Goal: Task Accomplishment & Management: Use online tool/utility

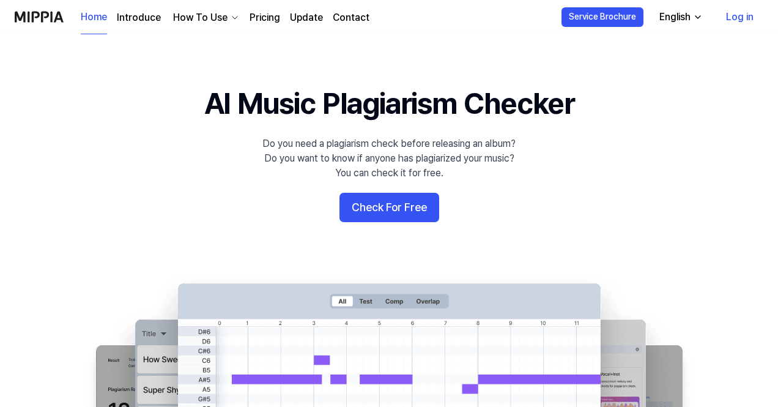
click at [320, 215] on 배너 "AI Music Plagiarism Checker Do you need a plagiarism check before releasing an …" at bounding box center [389, 305] width 778 height 445
click at [359, 206] on button "Check For Free" at bounding box center [389, 207] width 100 height 29
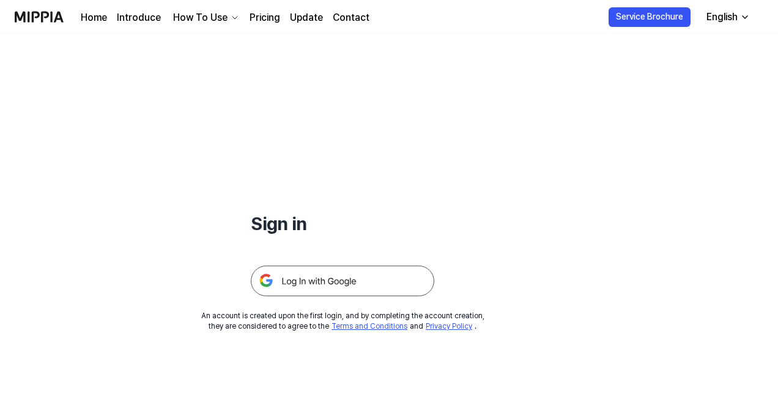
click at [302, 276] on img at bounding box center [343, 280] width 184 height 31
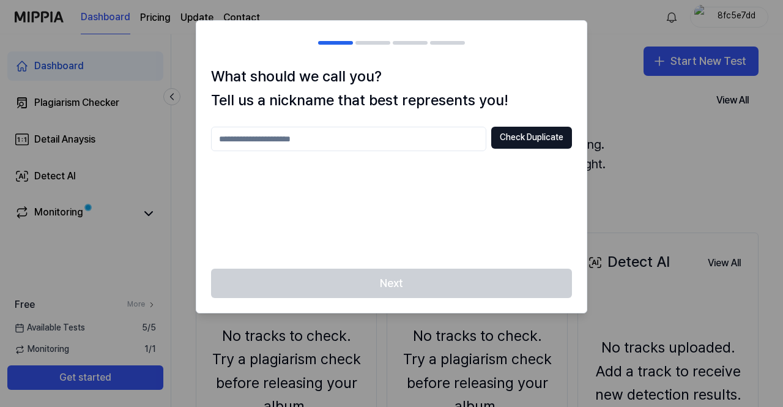
click at [285, 167] on div "Check Duplicate" at bounding box center [391, 190] width 361 height 127
click at [289, 143] on input "text" at bounding box center [348, 139] width 275 height 24
type input "*"
type input "******"
click at [372, 281] on div "Next" at bounding box center [391, 291] width 390 height 44
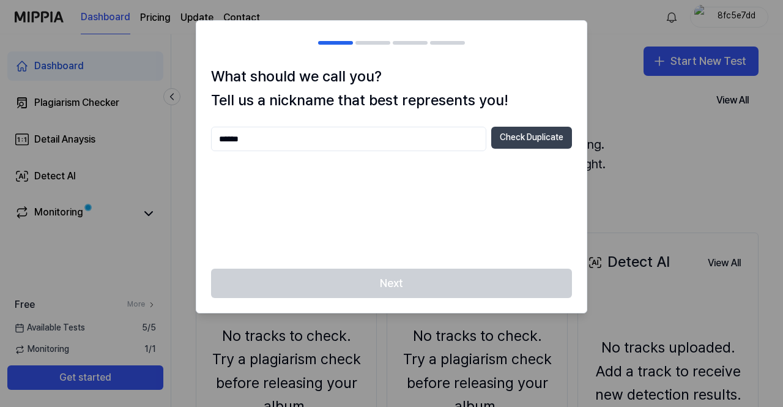
click at [513, 141] on button "Check Duplicate" at bounding box center [531, 138] width 81 height 22
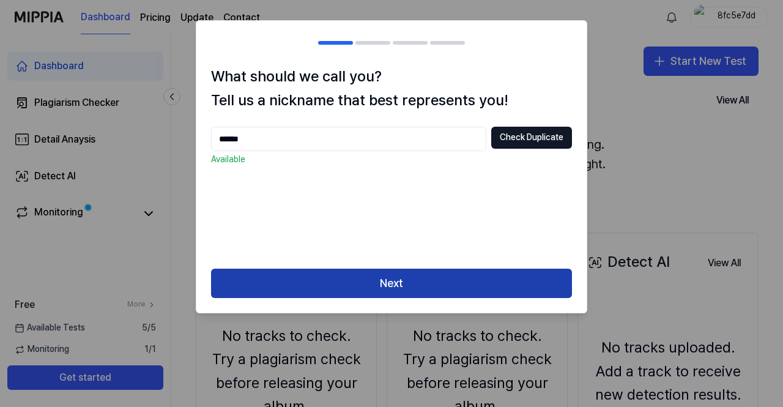
click at [379, 279] on button "Next" at bounding box center [391, 283] width 361 height 29
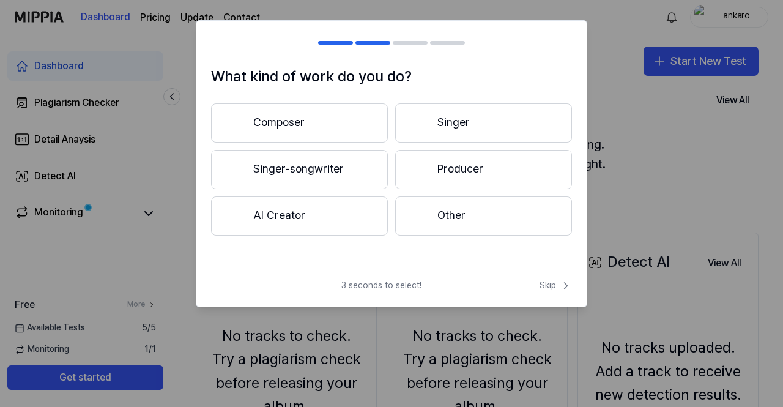
click at [322, 122] on button "Composer" at bounding box center [299, 122] width 177 height 39
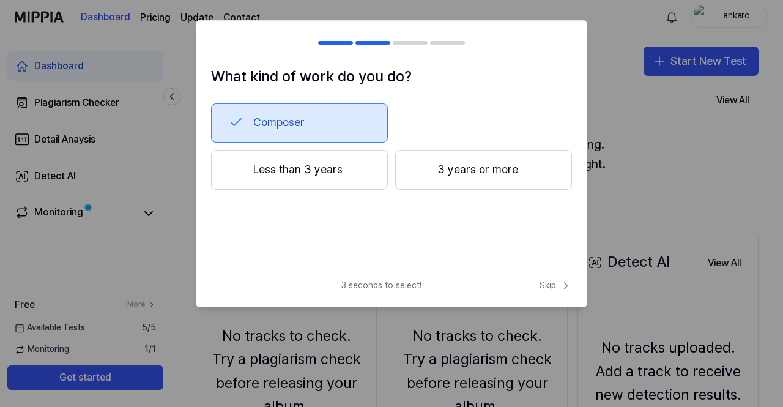
click at [329, 171] on button "Less than 3 years" at bounding box center [299, 170] width 177 height 40
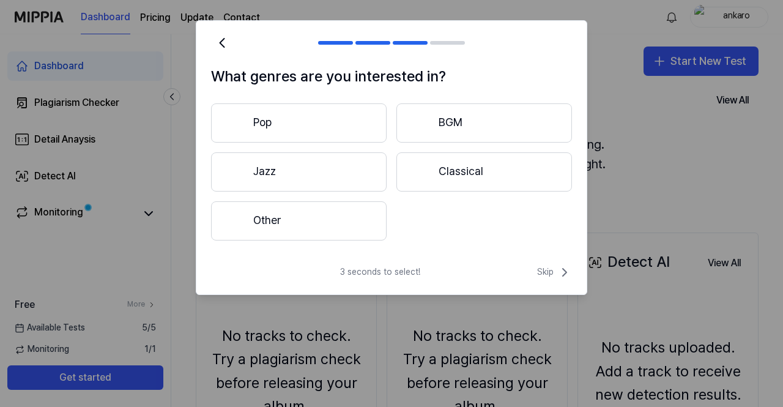
click at [311, 220] on button "Other" at bounding box center [299, 220] width 176 height 39
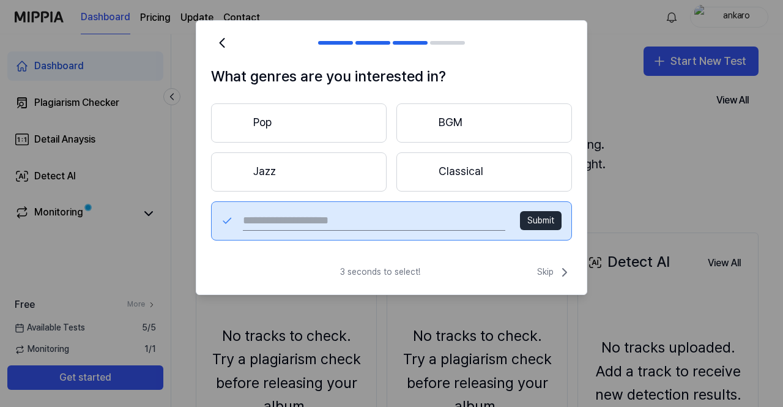
click at [409, 223] on input "text" at bounding box center [374, 221] width 262 height 20
type input "****"
click at [537, 221] on button "Submit" at bounding box center [541, 221] width 42 height 20
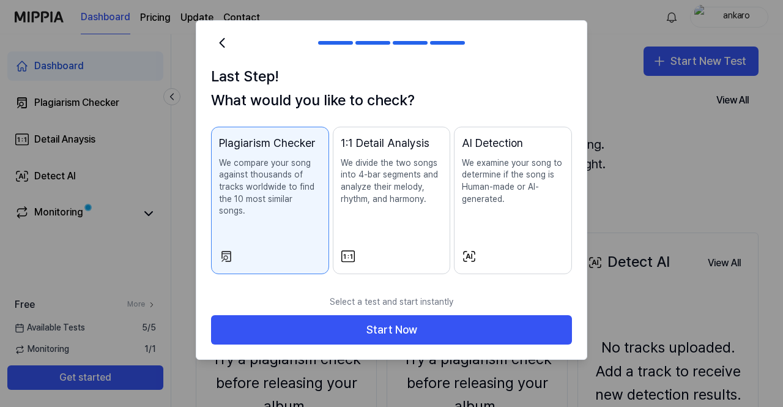
click at [399, 211] on div "1:1 Detail Analysis We divide the two songs into 4-bar segments and analyze the…" at bounding box center [392, 182] width 102 height 95
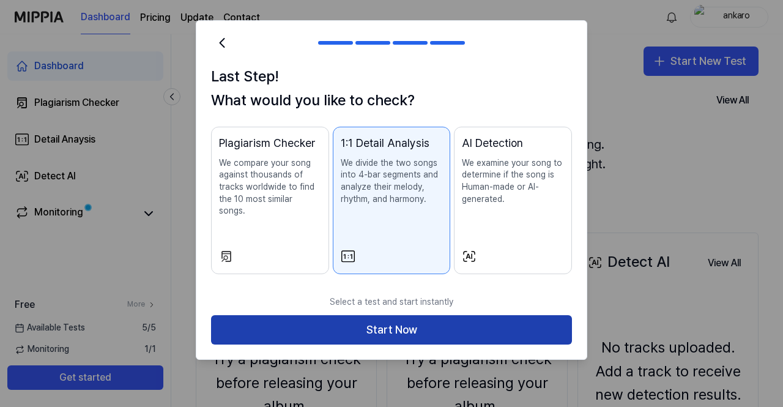
click at [384, 321] on button "Start Now" at bounding box center [391, 329] width 361 height 29
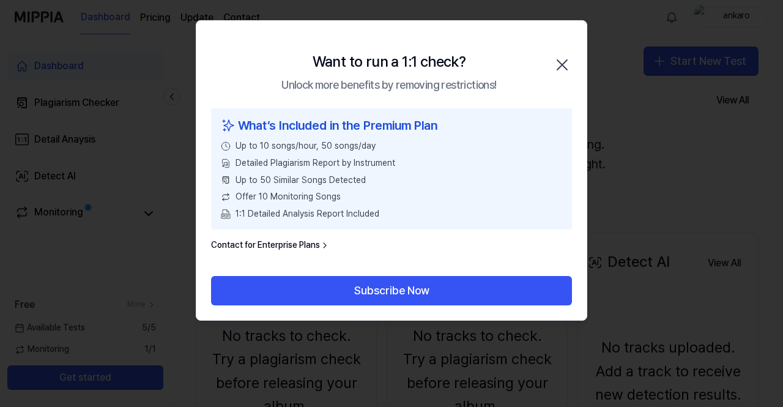
click at [561, 70] on icon "button" at bounding box center [562, 65] width 20 height 20
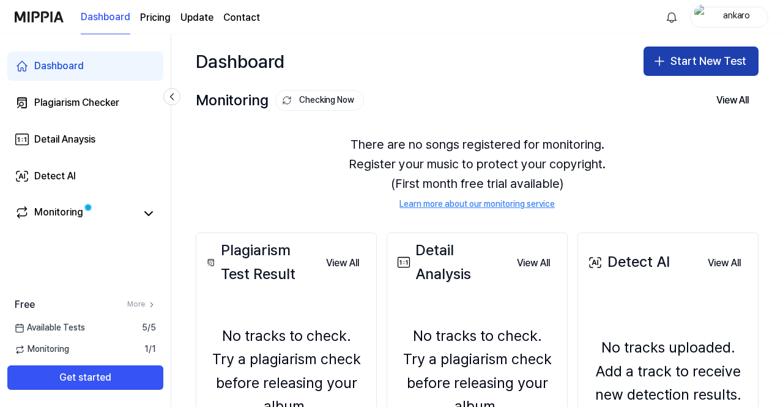
click at [690, 54] on button "Start New Test" at bounding box center [701, 60] width 115 height 29
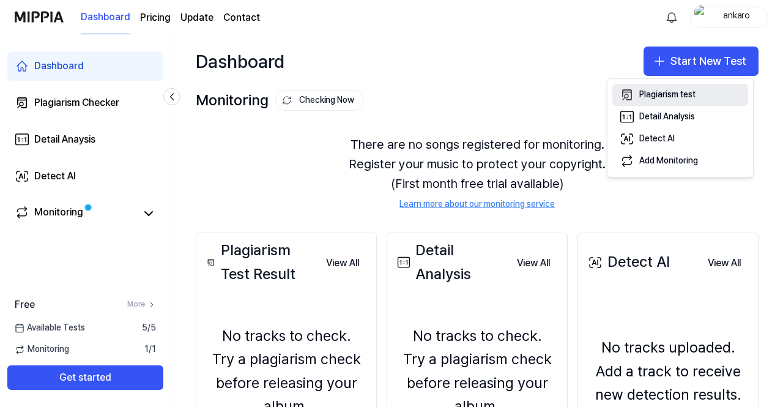
click at [671, 97] on div "Plagiarism test" at bounding box center [667, 95] width 56 height 12
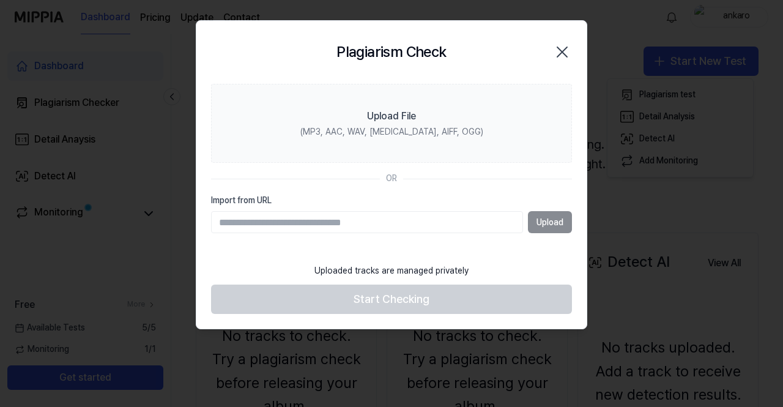
click at [362, 218] on input "Import from URL" at bounding box center [367, 222] width 312 height 22
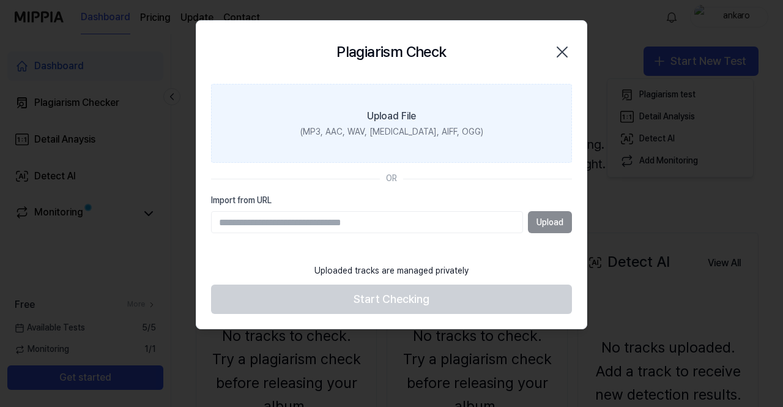
click at [384, 137] on div "(MP3, AAC, WAV, [MEDICAL_DATA], AIFF, OGG)" at bounding box center [391, 132] width 183 height 12
click at [0, 0] on input "Upload File (MP3, AAC, WAV, [MEDICAL_DATA], AIFF, OGG)" at bounding box center [0, 0] width 0 height 0
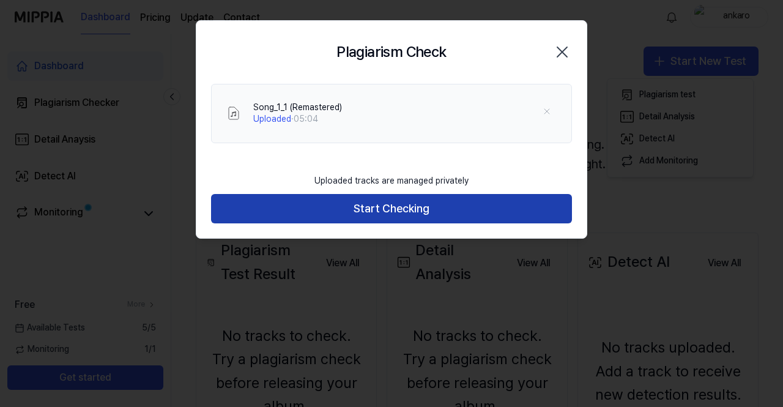
click at [388, 207] on button "Start Checking" at bounding box center [391, 208] width 361 height 29
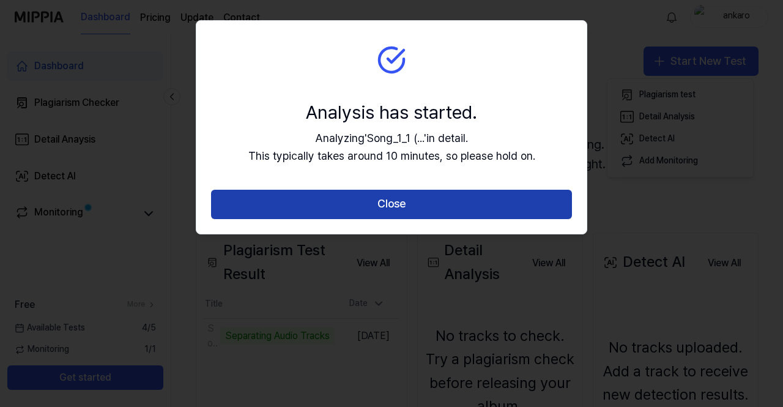
click at [368, 199] on button "Close" at bounding box center [391, 204] width 361 height 29
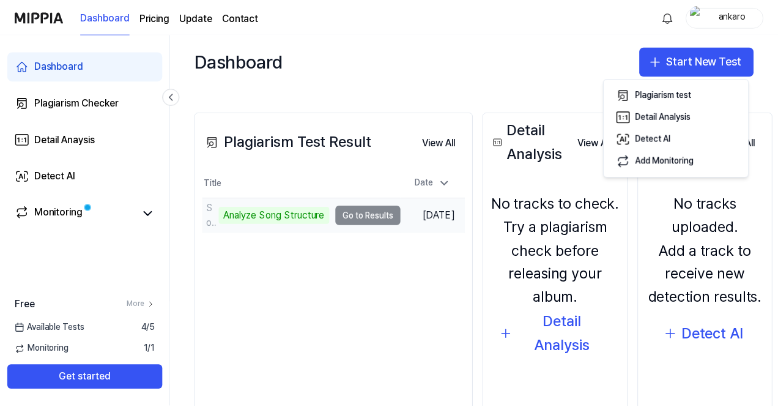
scroll to position [122, 0]
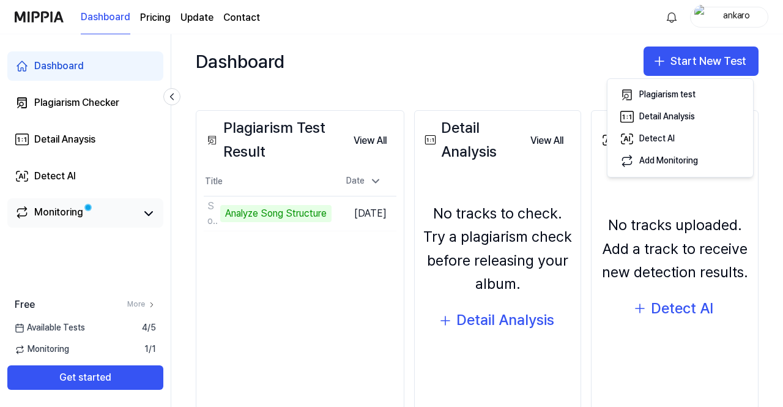
click at [108, 215] on link "Monitoring" at bounding box center [76, 213] width 122 height 17
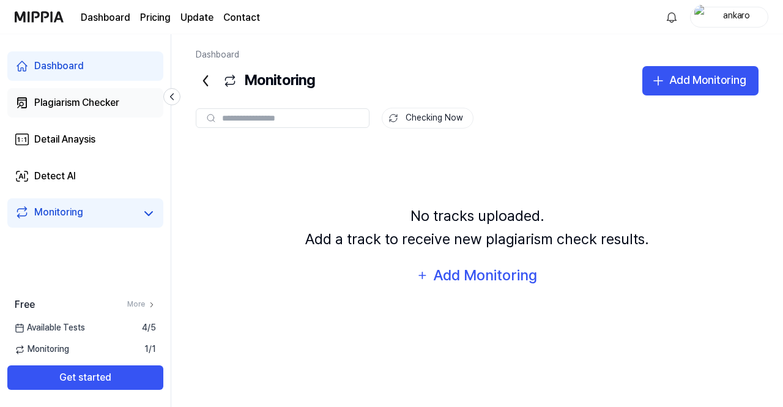
click at [102, 108] on div "Plagiarism Checker" at bounding box center [76, 102] width 85 height 15
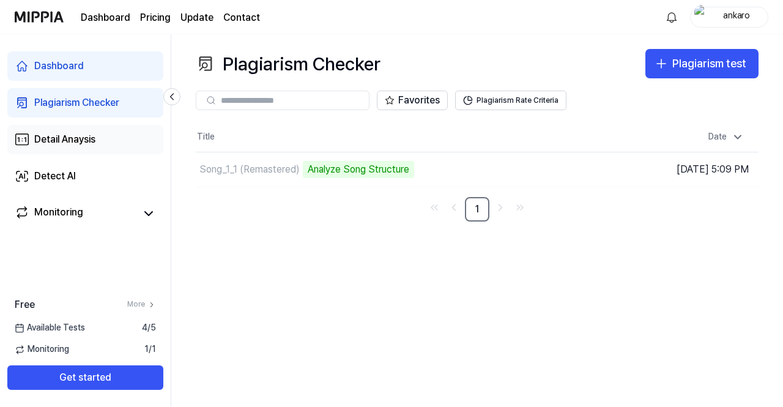
click at [91, 132] on link "Detail Anaysis" at bounding box center [85, 139] width 156 height 29
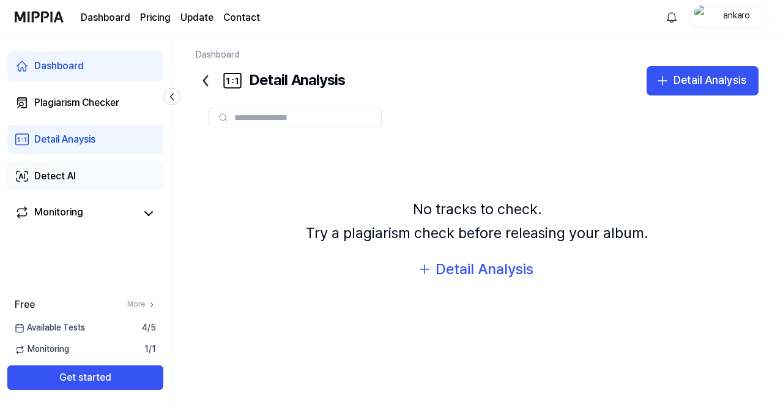
click at [93, 175] on link "Detect AI" at bounding box center [85, 175] width 156 height 29
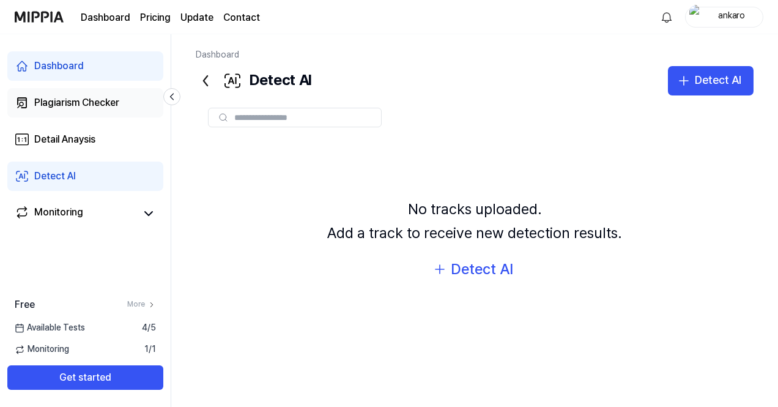
click at [98, 108] on div "Plagiarism Checker" at bounding box center [76, 102] width 85 height 15
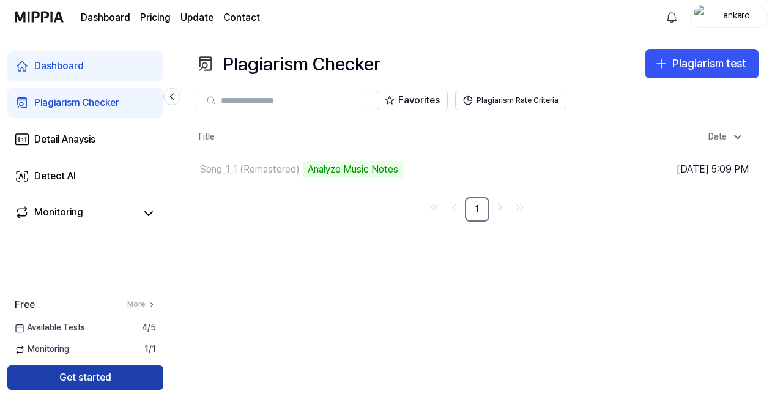
click at [82, 376] on button "Get started" at bounding box center [85, 377] width 156 height 24
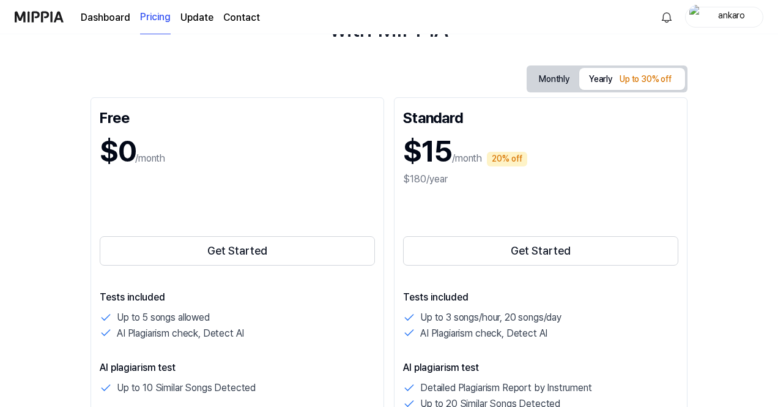
scroll to position [184, 0]
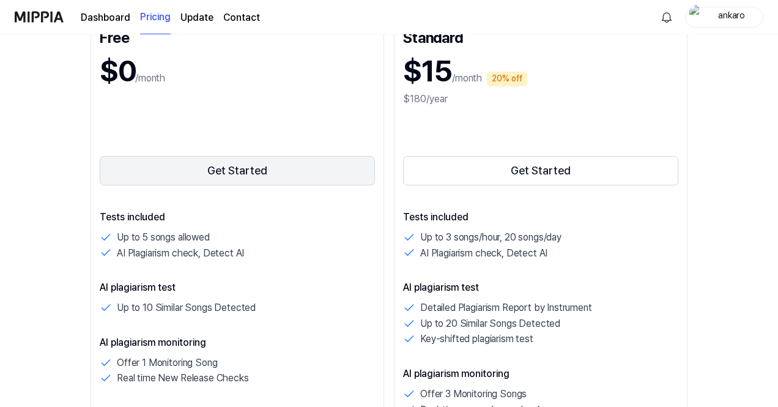
click at [248, 177] on button "Get Started" at bounding box center [237, 170] width 275 height 29
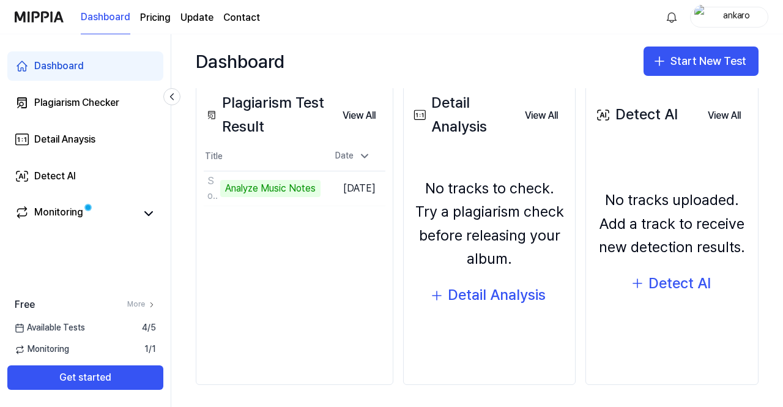
scroll to position [150, 0]
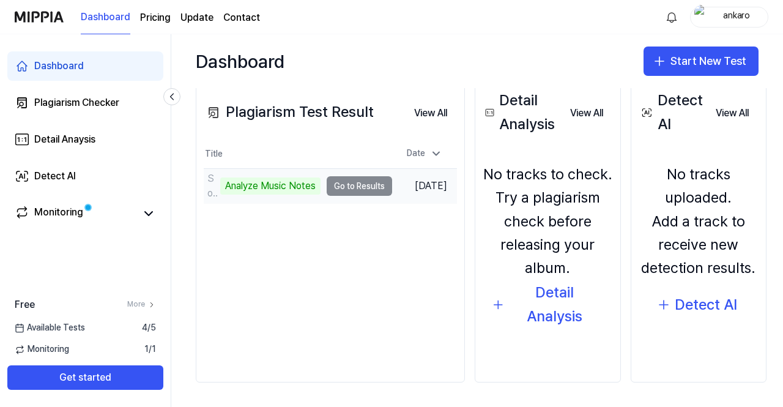
click at [350, 185] on td "Song_1_1 (Remastered) Analyze Music Notes Go to Results" at bounding box center [298, 186] width 188 height 34
click at [283, 193] on div "Analyze Music Notes" at bounding box center [270, 185] width 100 height 17
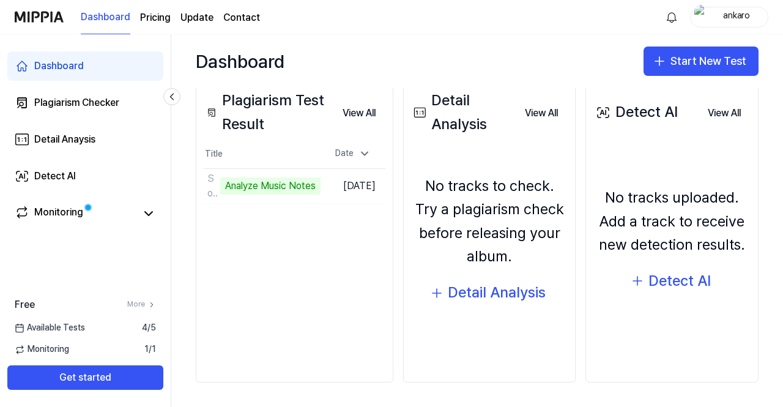
click at [303, 137] on div "Plagiarism Test Result View All Plagiarism Test Result Title Date Song_1_1 (Rem…" at bounding box center [295, 233] width 198 height 300
click at [380, 112] on button "View All" at bounding box center [359, 113] width 53 height 24
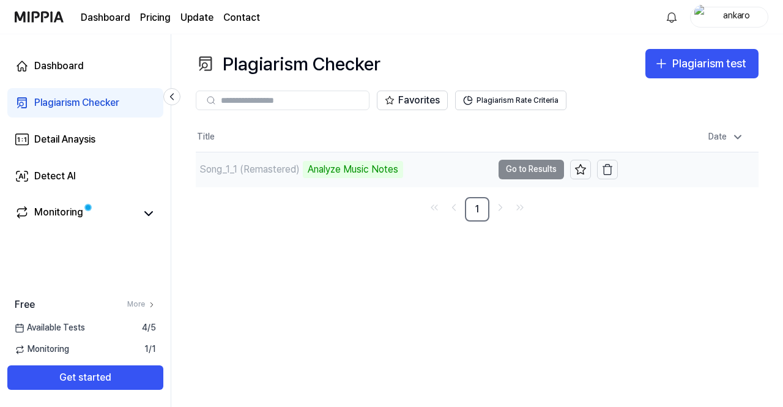
click at [294, 163] on div "Song_1_1 (Remastered)" at bounding box center [249, 169] width 100 height 15
click at [83, 210] on span at bounding box center [87, 207] width 13 height 13
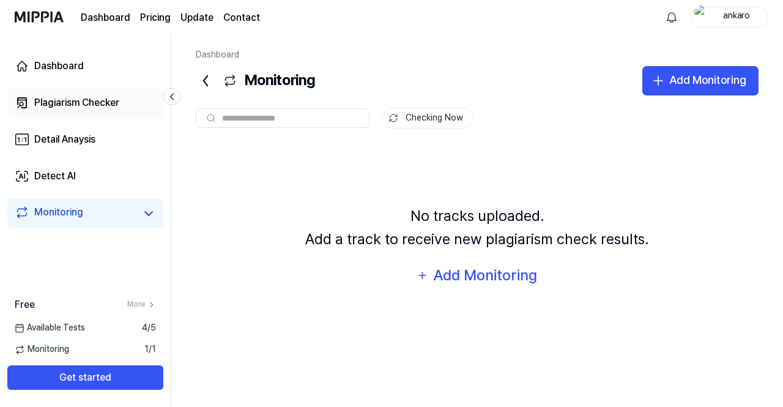
click at [102, 102] on div "Plagiarism Checker" at bounding box center [76, 102] width 85 height 15
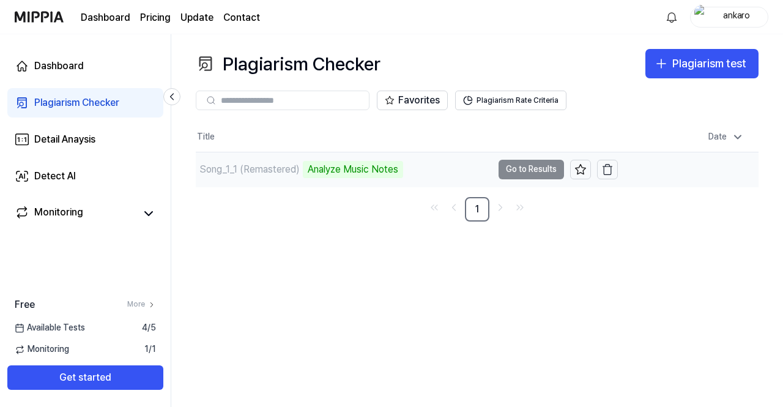
click at [437, 169] on div "Song_1_1 (Remastered) Analyze Music Notes" at bounding box center [344, 169] width 297 height 34
click at [516, 172] on td "Song_1_1 (Remastered) Analyze Music Notes Go to Results" at bounding box center [407, 169] width 422 height 34
click at [358, 161] on div "Analyze Music Notes" at bounding box center [353, 169] width 100 height 17
click at [67, 328] on span "Available Tests" at bounding box center [50, 328] width 70 height 12
click at [144, 297] on div "Free More" at bounding box center [85, 304] width 171 height 15
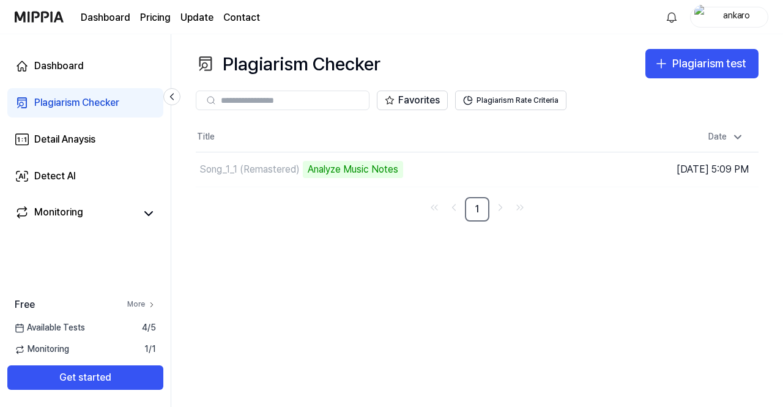
click at [141, 300] on link "More" at bounding box center [141, 304] width 29 height 10
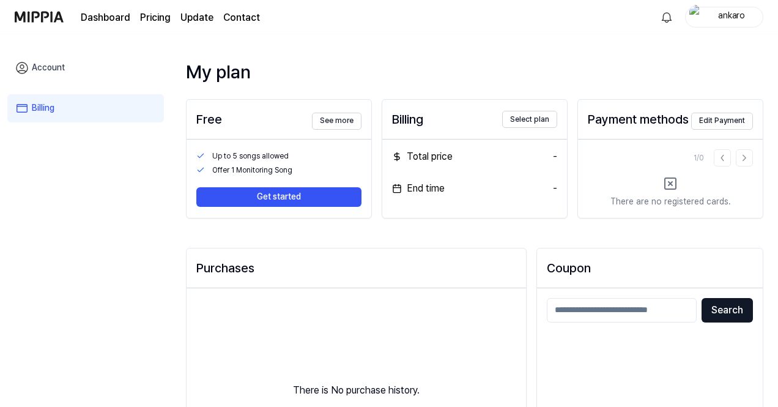
click at [50, 59] on link "Account" at bounding box center [85, 68] width 157 height 28
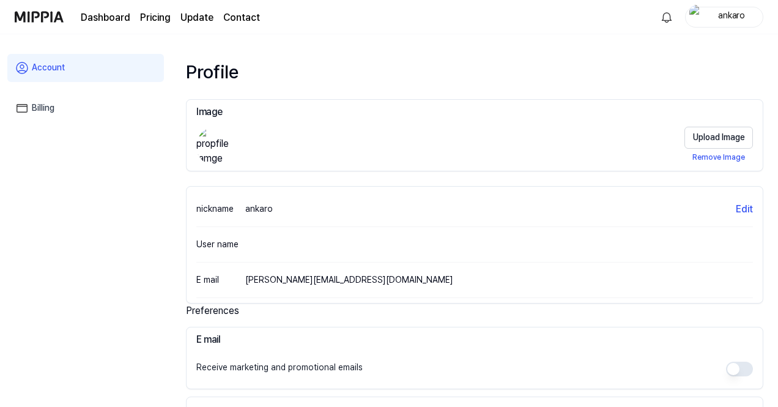
click at [50, 17] on img at bounding box center [39, 17] width 49 height 34
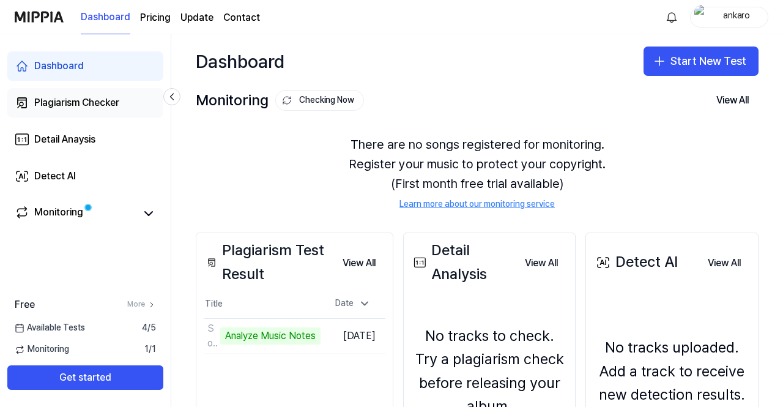
click at [70, 106] on div "Plagiarism Checker" at bounding box center [76, 102] width 85 height 15
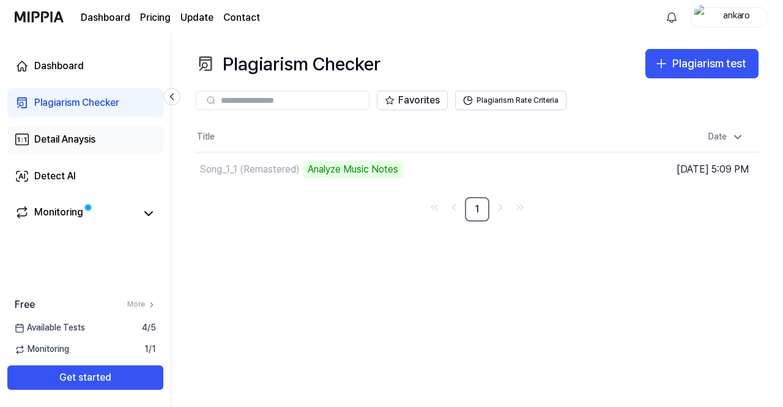
click at [73, 139] on div "Detail Anaysis" at bounding box center [64, 139] width 61 height 15
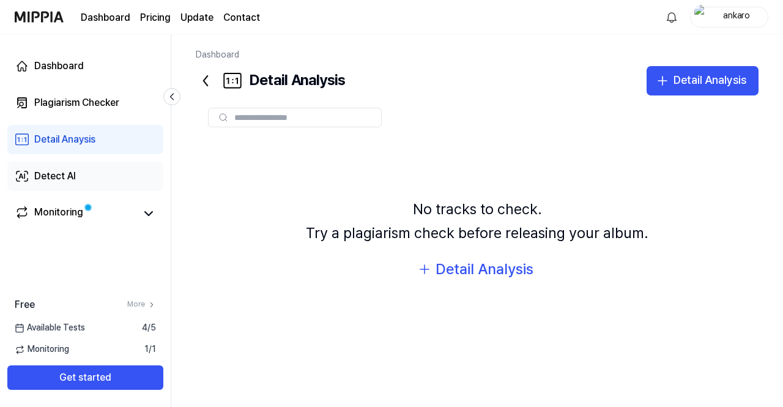
click at [69, 173] on div "Detect AI" at bounding box center [55, 176] width 42 height 15
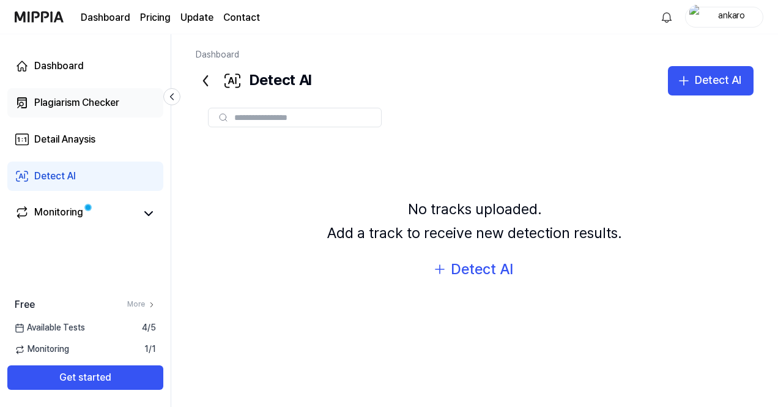
click at [85, 105] on div "Plagiarism Checker" at bounding box center [76, 102] width 85 height 15
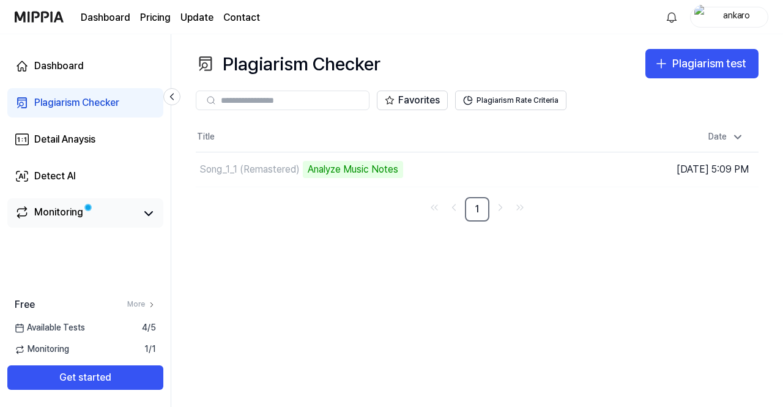
click at [99, 208] on link "Monitoring" at bounding box center [76, 213] width 122 height 17
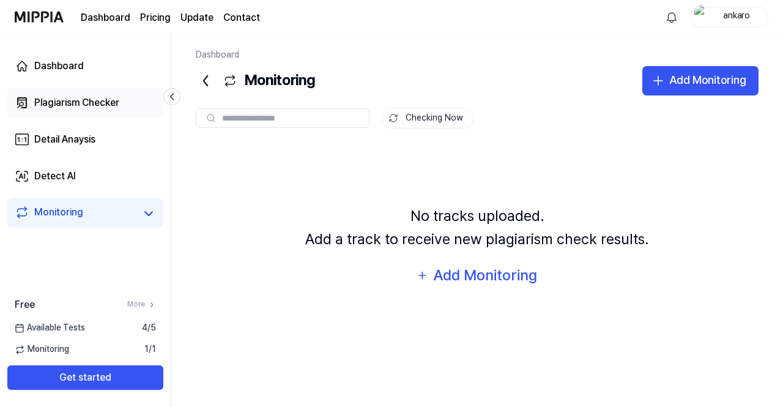
click at [91, 99] on div "Plagiarism Checker" at bounding box center [76, 102] width 85 height 15
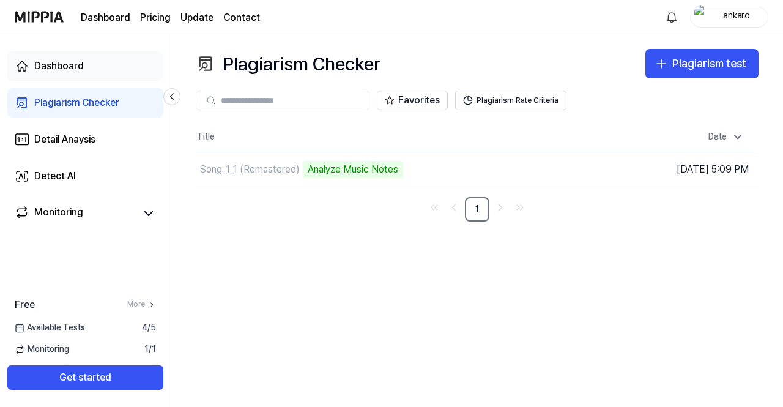
click at [91, 73] on link "Dashboard" at bounding box center [85, 65] width 156 height 29
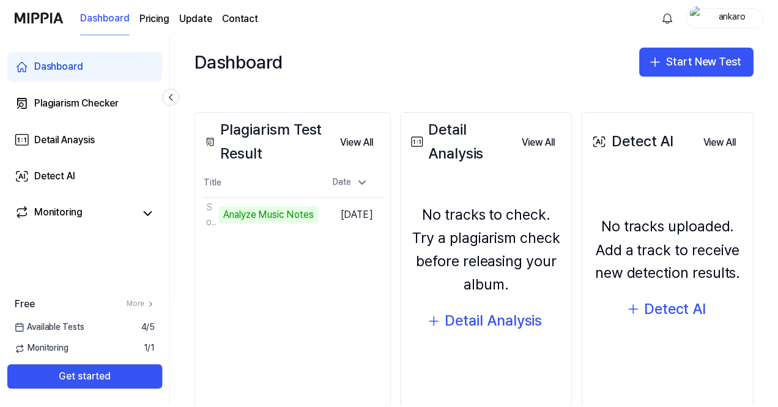
scroll to position [122, 0]
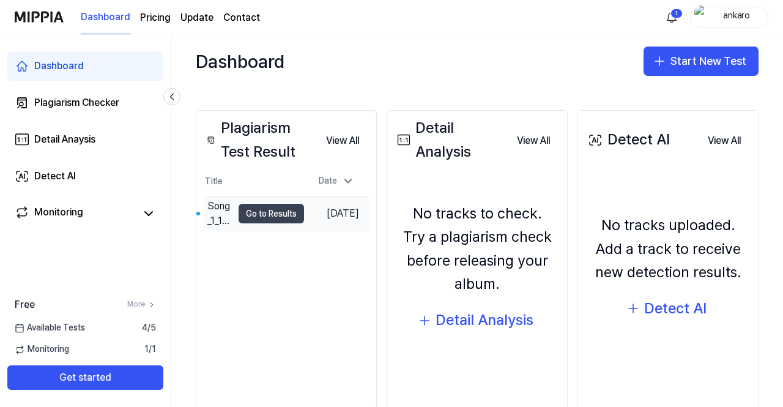
click at [273, 209] on button "Go to Results" at bounding box center [271, 214] width 65 height 20
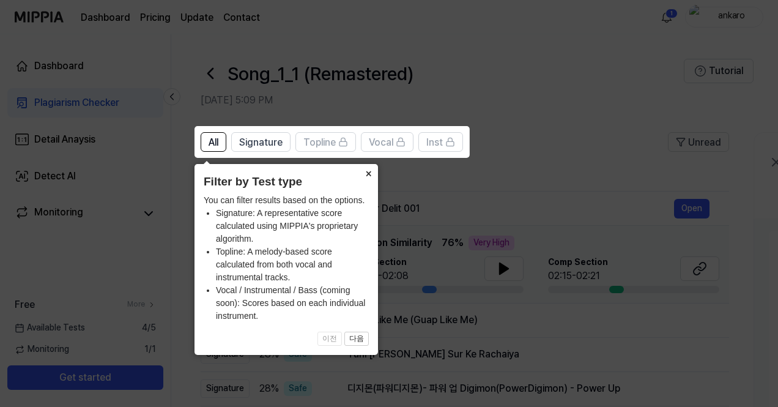
click at [367, 173] on button "×" at bounding box center [368, 172] width 20 height 17
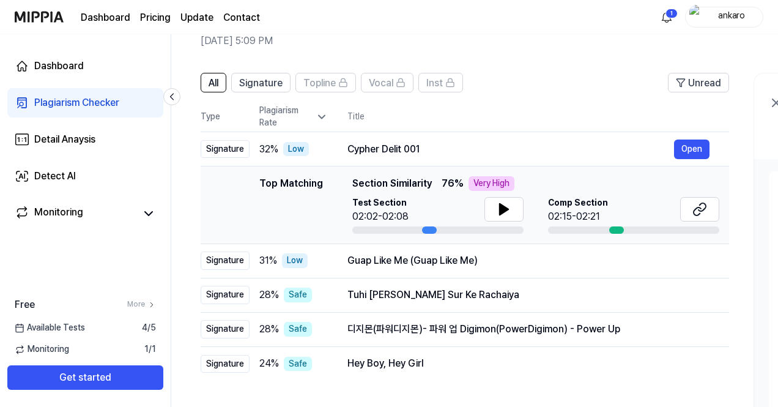
scroll to position [61, 0]
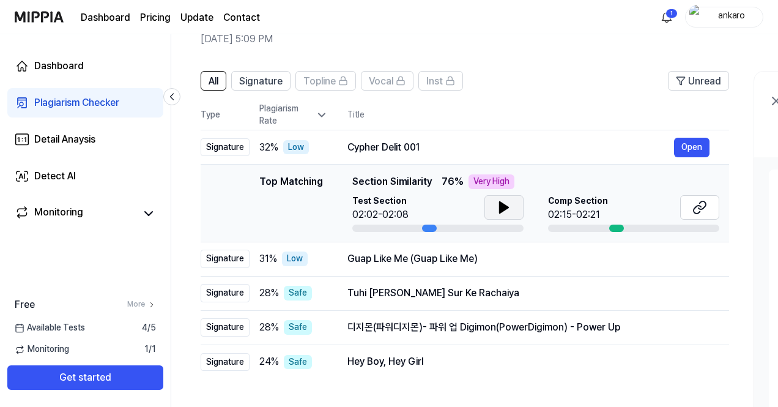
click at [506, 204] on icon at bounding box center [504, 207] width 15 height 15
click at [506, 205] on icon at bounding box center [506, 207] width 2 height 10
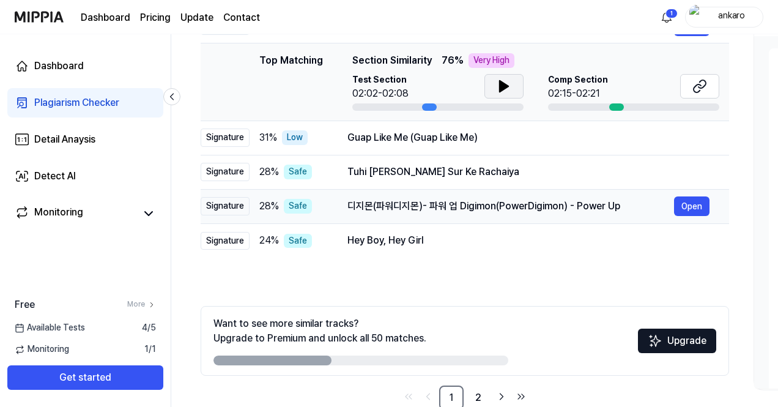
scroll to position [184, 0]
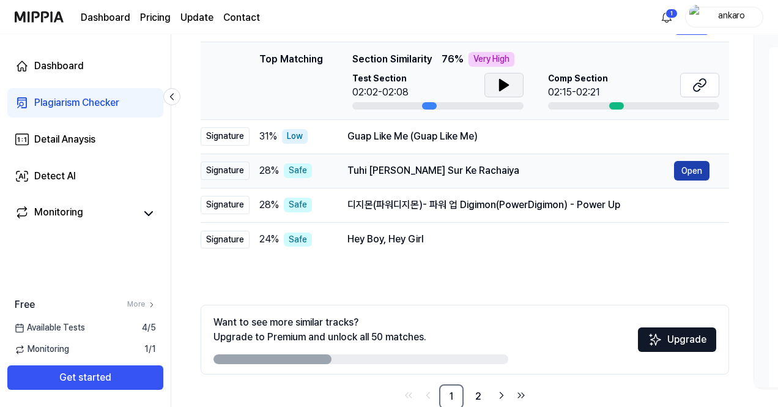
click at [686, 167] on button "Open" at bounding box center [691, 171] width 35 height 20
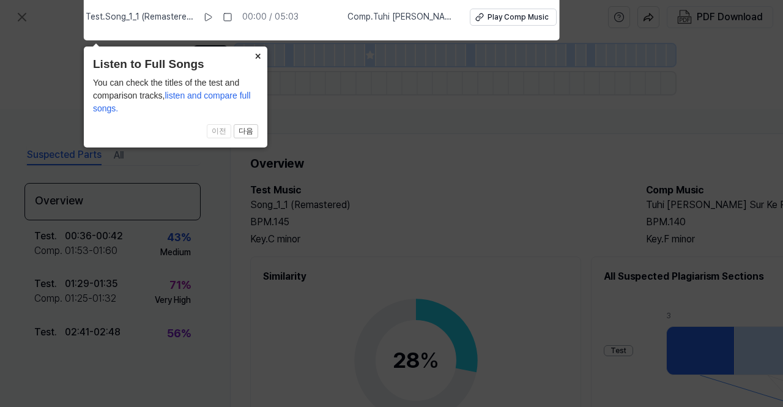
click at [253, 51] on button "×" at bounding box center [258, 54] width 20 height 17
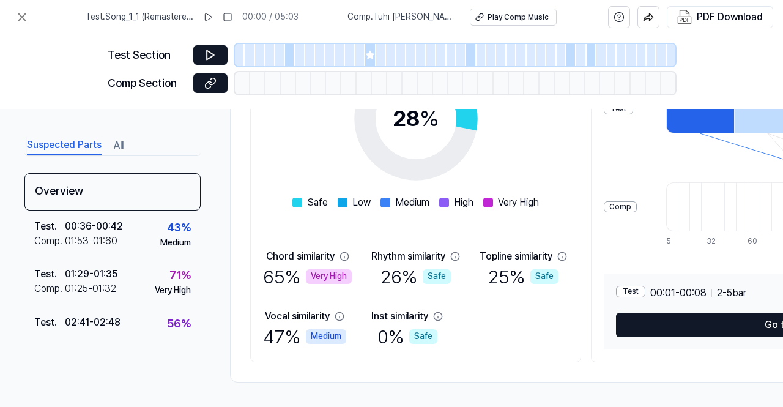
scroll to position [247, 0]
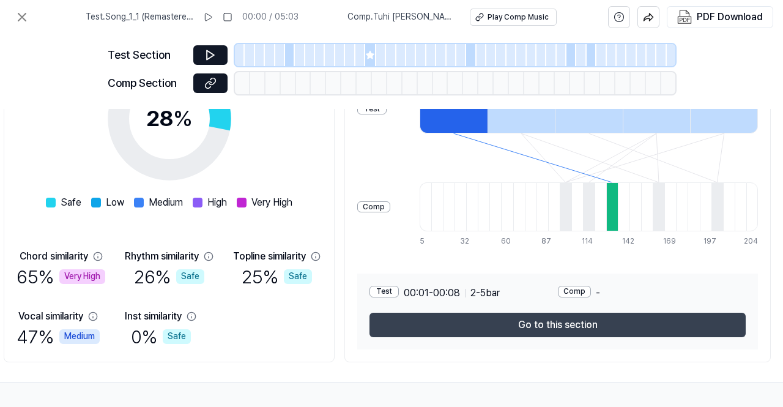
click at [577, 316] on button "Go to this section" at bounding box center [557, 325] width 376 height 24
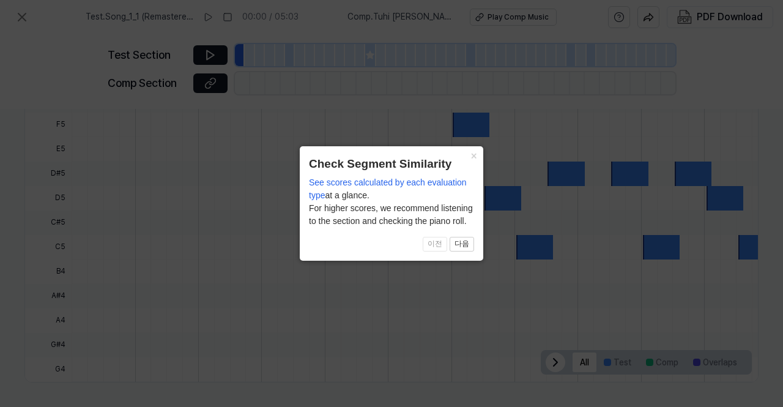
click at [431, 243] on span "이전 다음" at bounding box center [391, 244] width 165 height 15
click at [462, 243] on button "다음" at bounding box center [462, 244] width 24 height 15
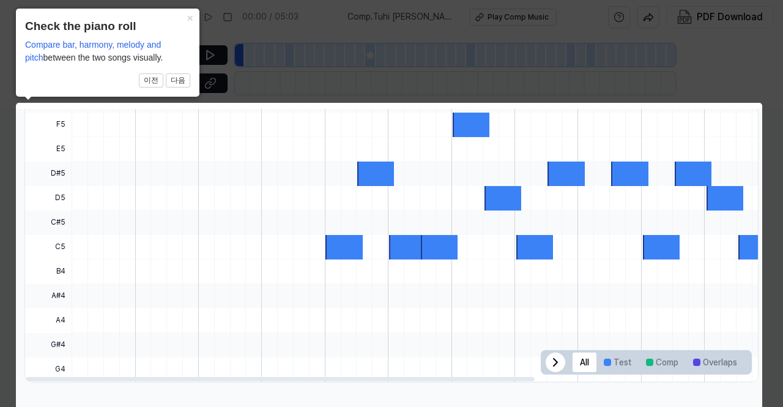
click button "×" at bounding box center [190, 17] width 20 height 17
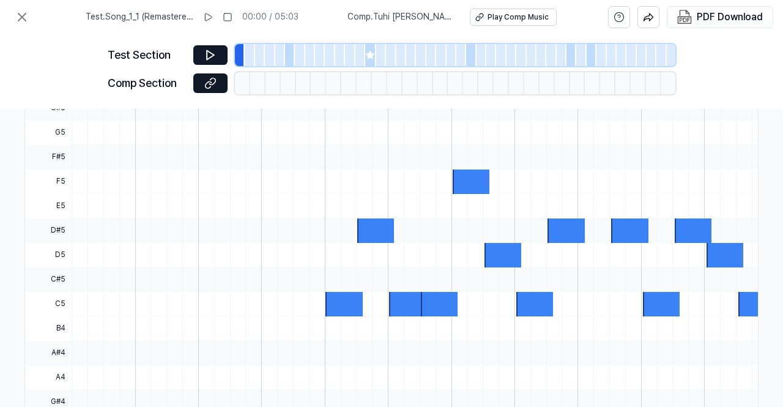
scroll to position [350, 208]
click at [209, 57] on icon at bounding box center [210, 55] width 12 height 12
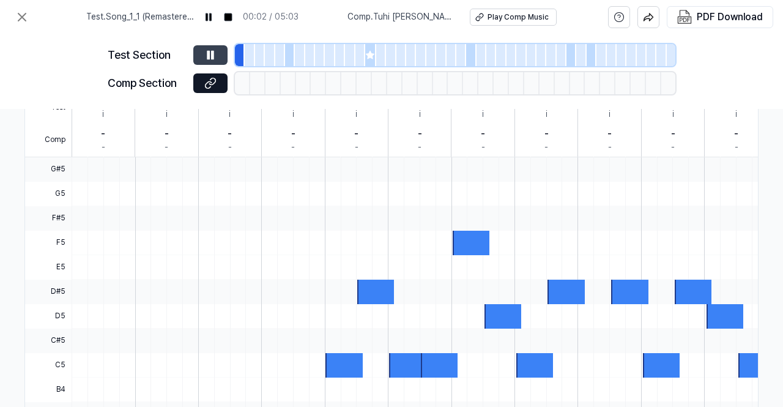
scroll to position [228, 208]
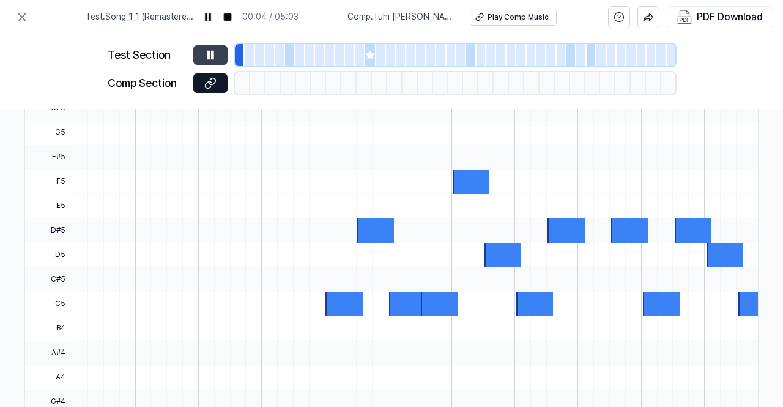
click at [288, 56] on div at bounding box center [290, 55] width 10 height 22
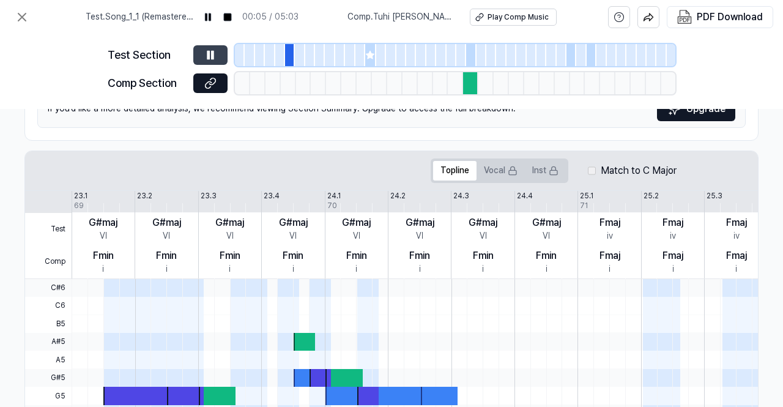
scroll to position [192, 208]
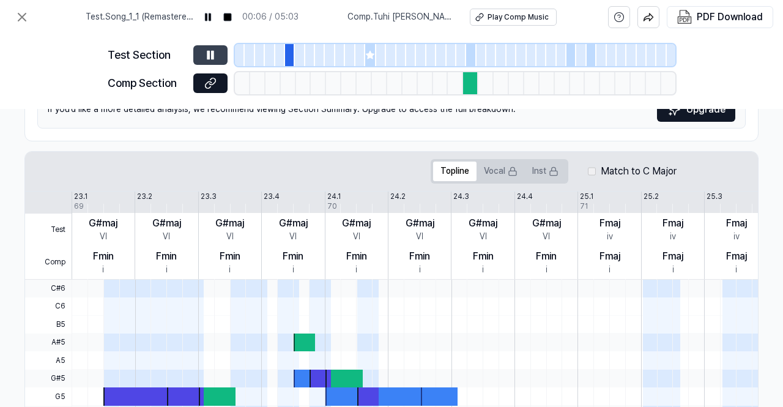
click at [464, 48] on div at bounding box center [461, 55] width 10 height 22
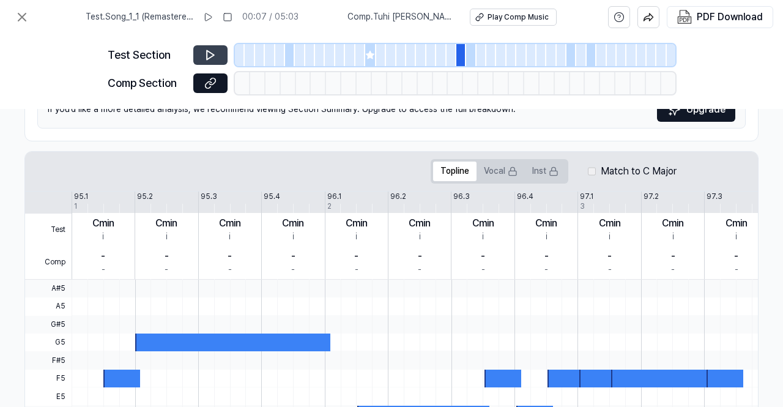
click at [468, 52] on div at bounding box center [471, 55] width 10 height 22
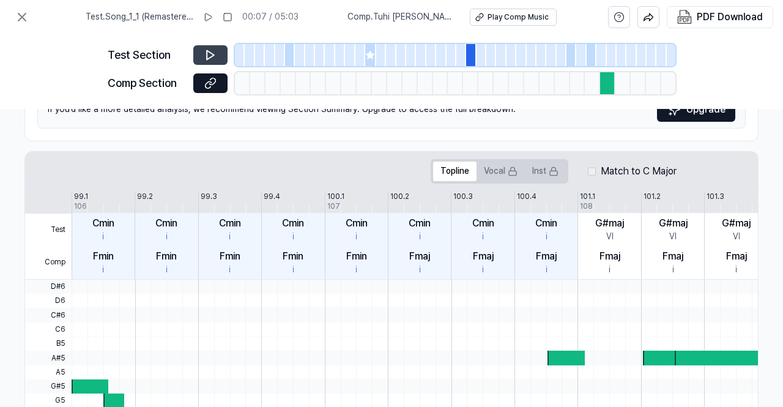
click at [607, 85] on div at bounding box center [607, 83] width 15 height 22
click at [218, 52] on button at bounding box center [210, 55] width 34 height 20
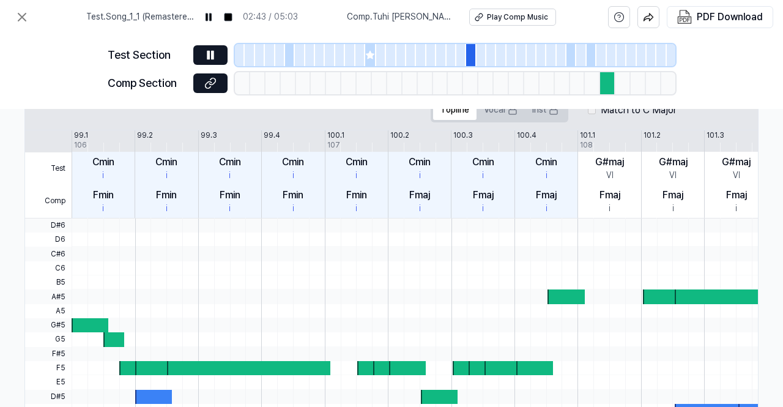
click at [256, 52] on div at bounding box center [260, 55] width 10 height 22
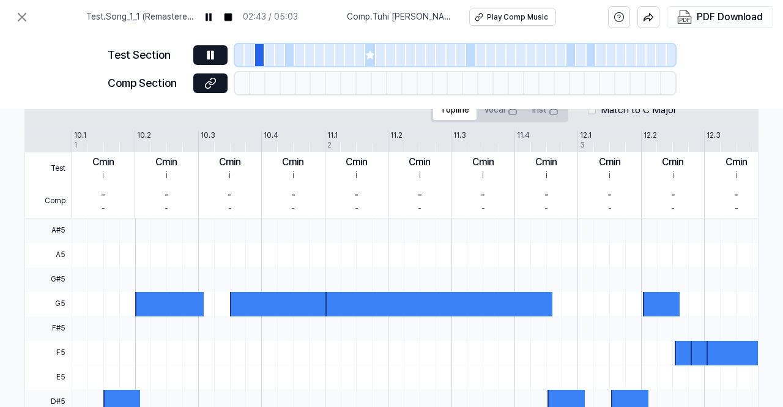
click at [243, 54] on div at bounding box center [240, 55] width 10 height 22
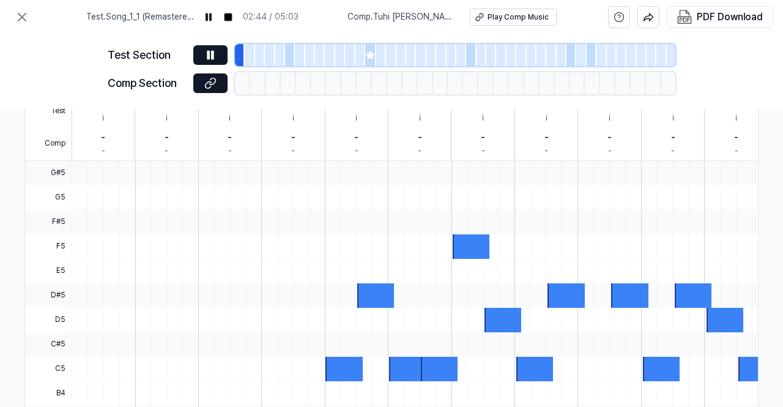
scroll to position [289, 208]
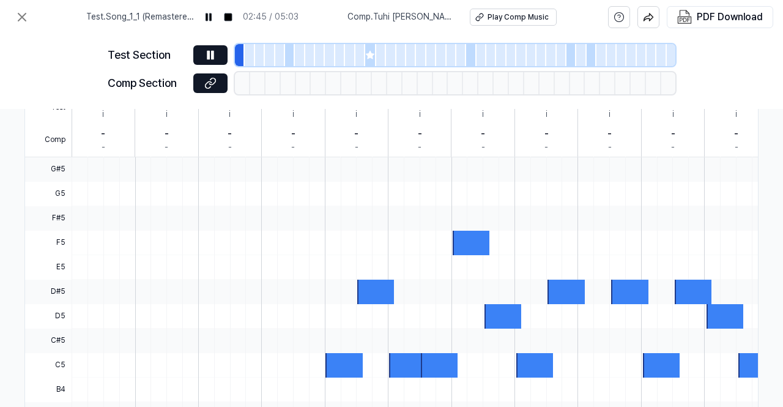
click at [369, 285] on div at bounding box center [375, 292] width 37 height 24
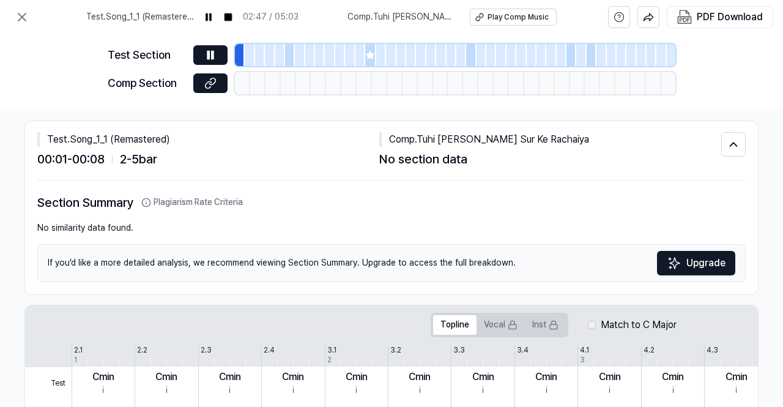
scroll to position [0, 208]
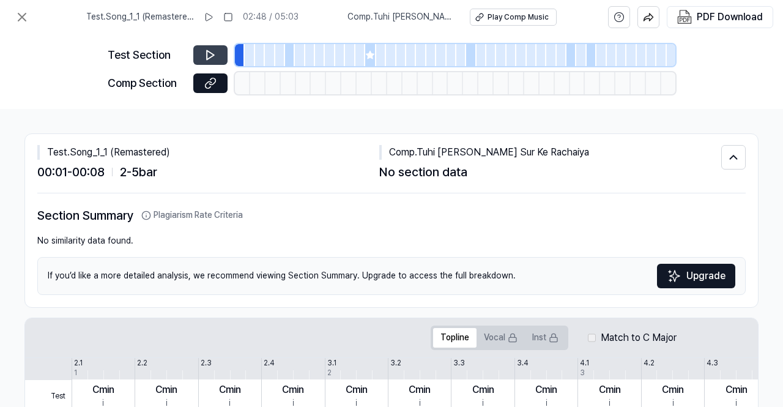
click at [210, 52] on icon at bounding box center [210, 55] width 12 height 12
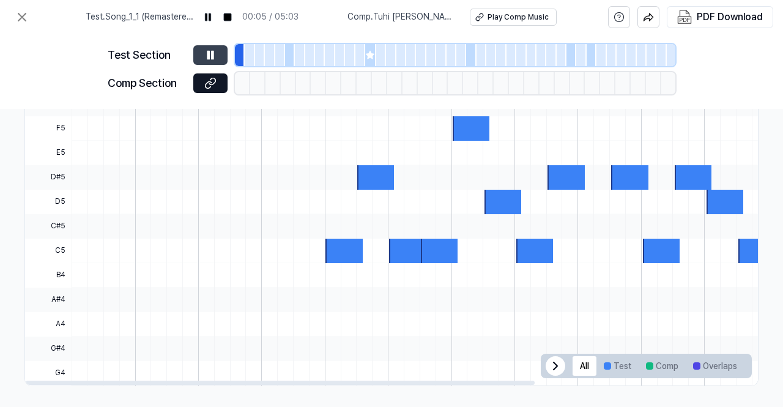
scroll to position [411, 208]
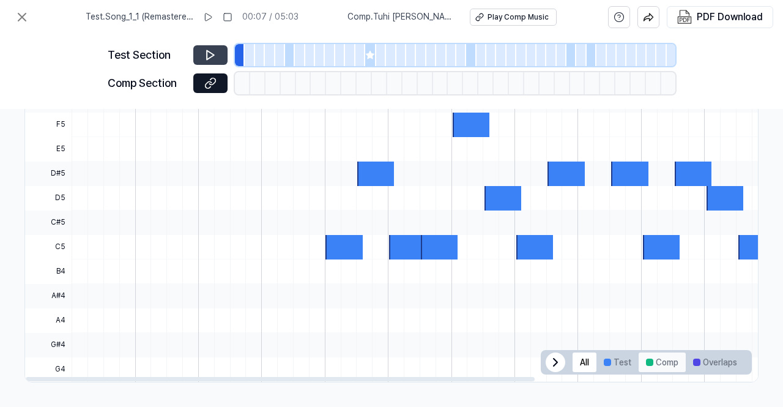
click at [655, 357] on button "Comp" at bounding box center [662, 362] width 47 height 20
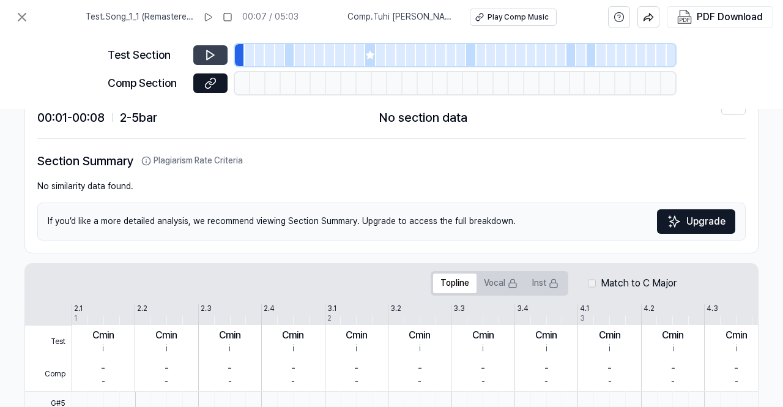
scroll to position [0, 208]
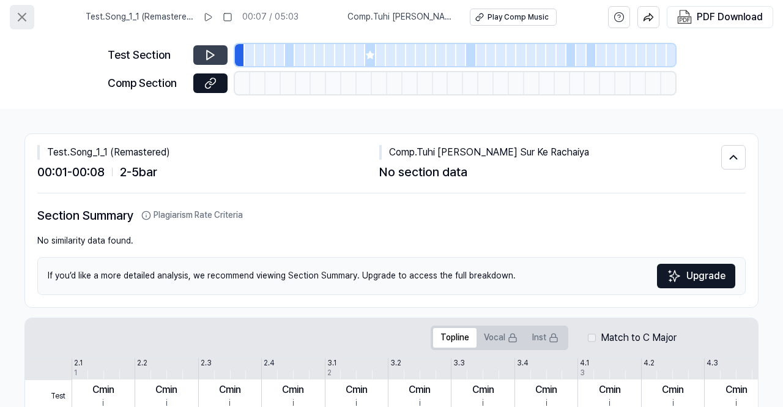
click at [21, 12] on icon at bounding box center [22, 17] width 15 height 15
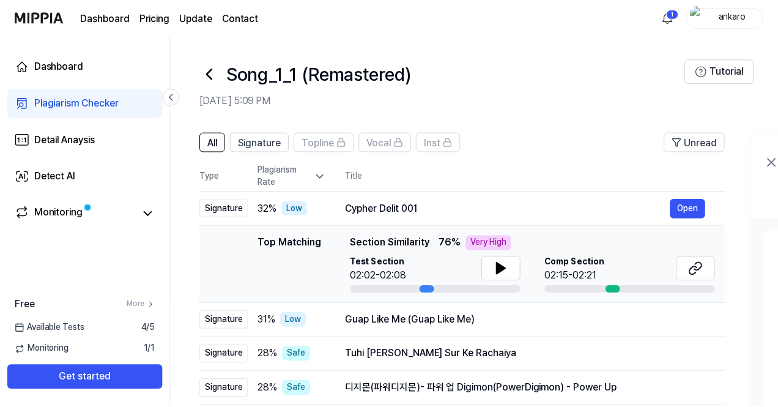
scroll to position [184, 0]
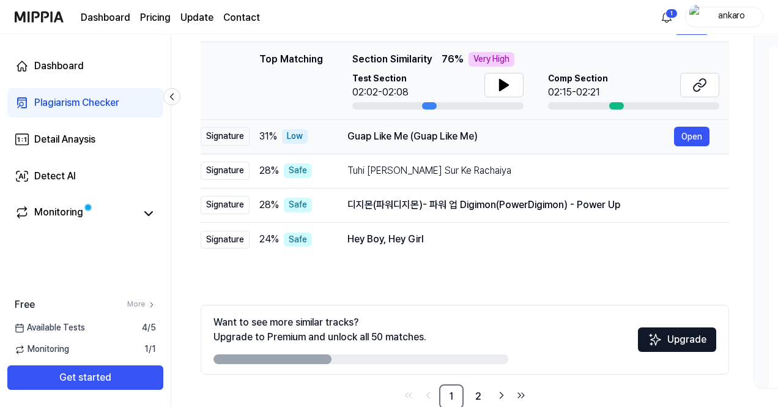
drag, startPoint x: 345, startPoint y: 137, endPoint x: 389, endPoint y: 135, distance: 44.1
click at [389, 135] on td "Guap Like Me (Guap Like Me) Open" at bounding box center [528, 136] width 401 height 34
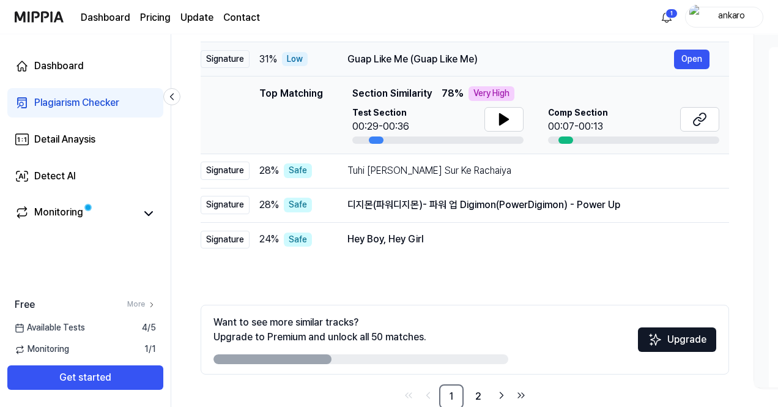
drag, startPoint x: 351, startPoint y: 59, endPoint x: 399, endPoint y: 59, distance: 47.7
click at [399, 59] on div "Guap Like Me (Guap Like Me)" at bounding box center [510, 59] width 327 height 15
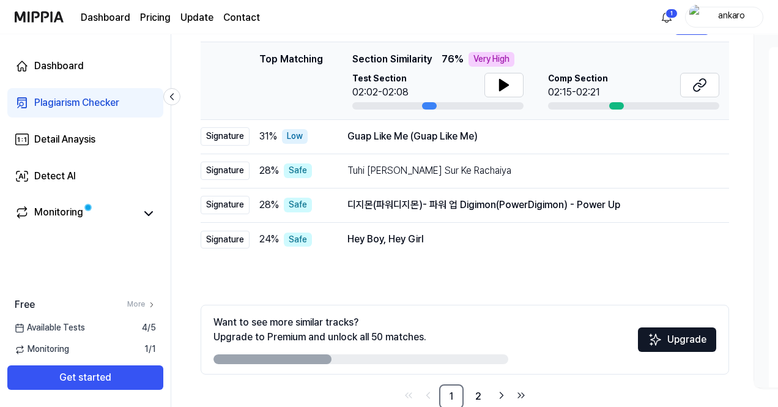
click at [399, 64] on span "Section Similarity" at bounding box center [392, 59] width 80 height 15
click at [444, 57] on span "76 %" at bounding box center [453, 59] width 22 height 15
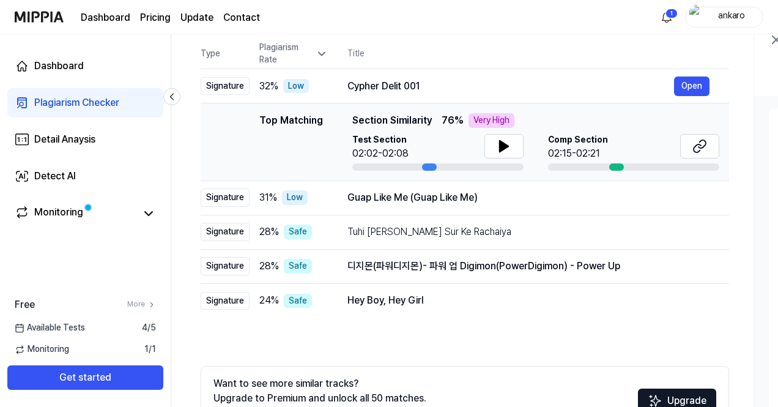
scroll to position [122, 0]
click at [506, 148] on icon at bounding box center [504, 146] width 15 height 15
click at [506, 147] on icon at bounding box center [506, 146] width 2 height 10
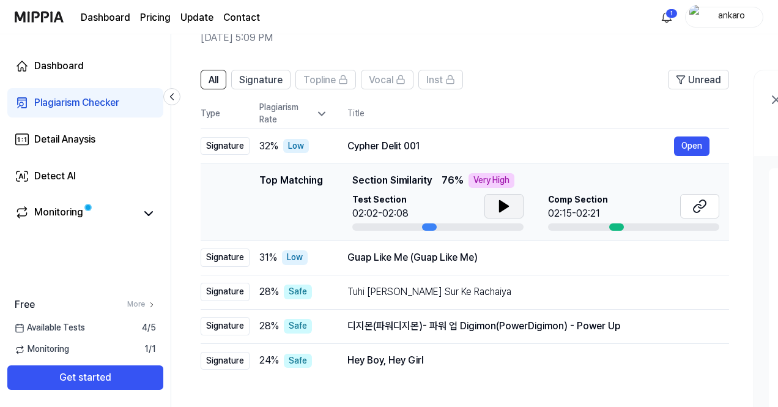
scroll to position [61, 0]
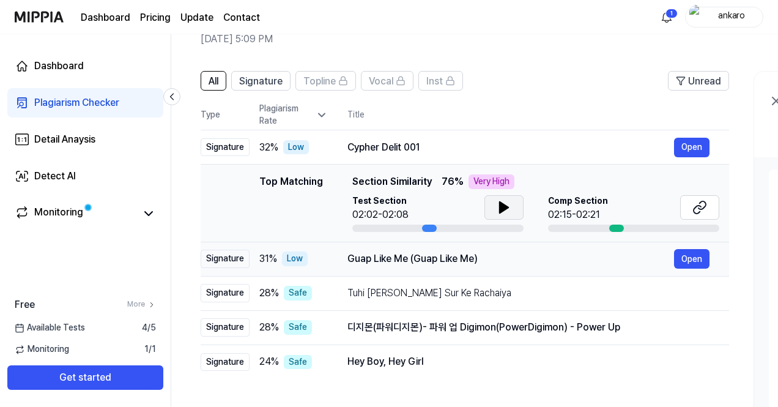
click at [354, 254] on div "Guap Like Me (Guap Like Me)" at bounding box center [510, 258] width 327 height 15
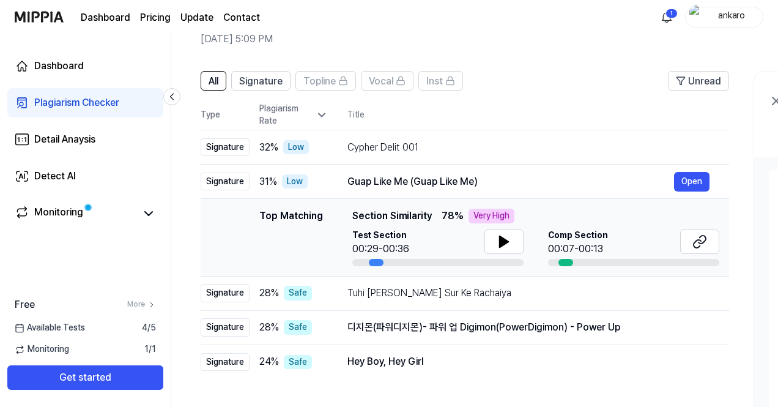
drag, startPoint x: 256, startPoint y: 214, endPoint x: 291, endPoint y: 218, distance: 35.1
click at [291, 218] on div "Top Matching Top Matching Section Similarity 78 % Very High Test Section 00:29-…" at bounding box center [464, 237] width 509 height 57
drag, startPoint x: 351, startPoint y: 181, endPoint x: 388, endPoint y: 182, distance: 36.7
click at [388, 182] on div "Guap Like Me (Guap Like Me)" at bounding box center [510, 181] width 327 height 15
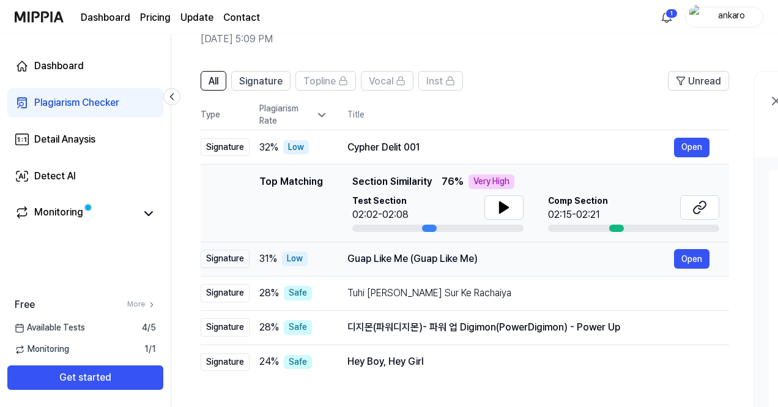
click at [400, 256] on div "Guap Like Me (Guap Like Me)" at bounding box center [510, 258] width 327 height 15
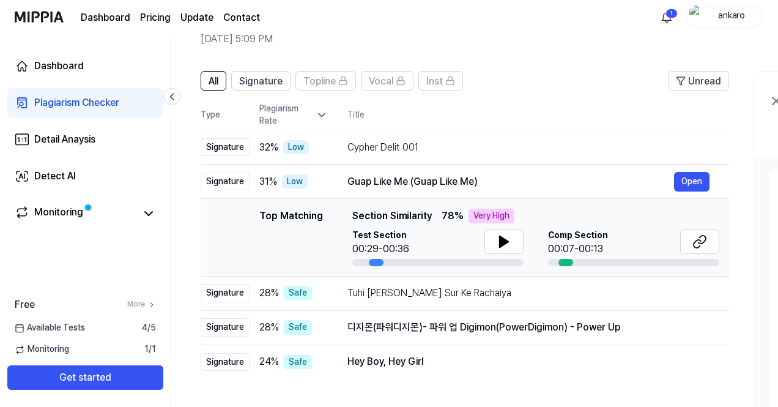
click at [307, 215] on div "Top Matching" at bounding box center [291, 237] width 64 height 57
click at [489, 215] on div "Very High" at bounding box center [492, 216] width 46 height 15
click at [501, 239] on icon at bounding box center [504, 241] width 9 height 11
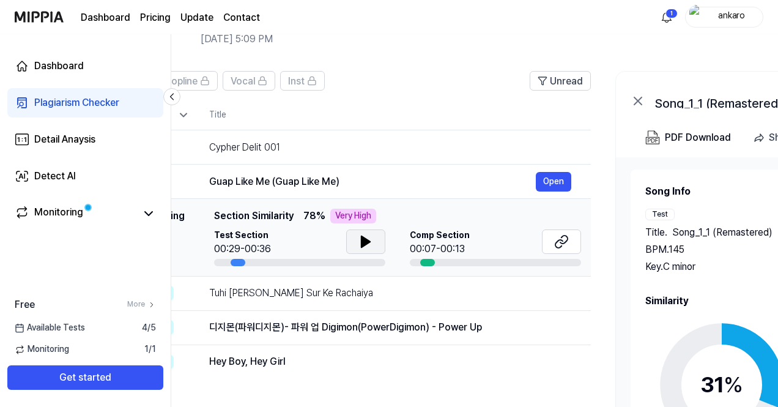
scroll to position [0, 145]
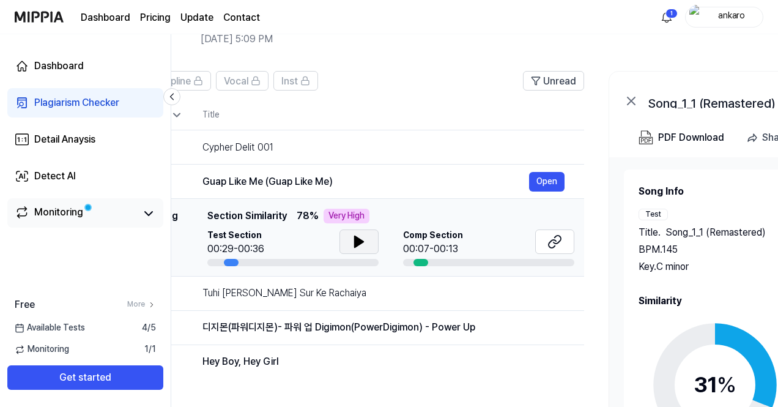
drag, startPoint x: 316, startPoint y: 217, endPoint x: 130, endPoint y: 212, distance: 186.0
click at [130, 212] on div "Dashboard Plagiarism Checker Detail Anaysis Detect AI Monitoring Free More Avai…" at bounding box center [389, 159] width 778 height 373
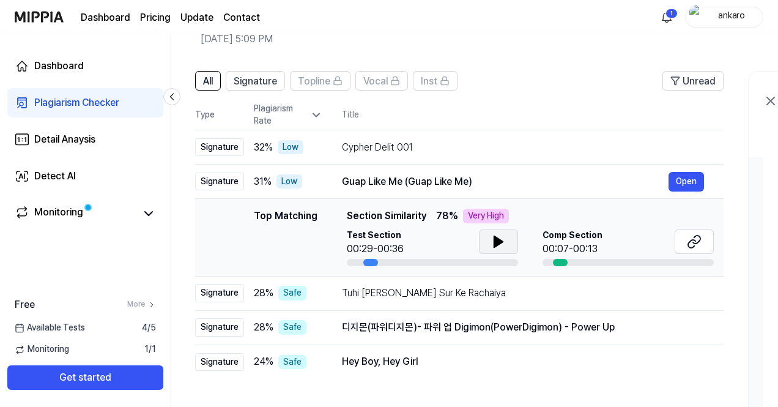
scroll to position [0, 0]
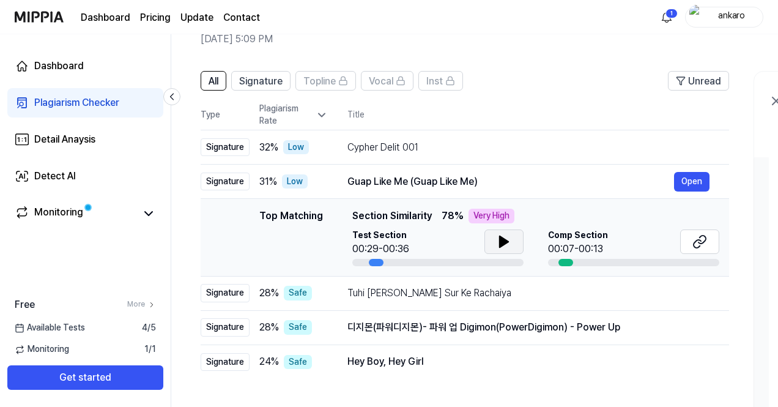
drag, startPoint x: 392, startPoint y: 211, endPoint x: 583, endPoint y: 221, distance: 191.1
click at [583, 221] on div "Top Matching Section Similarity 78 % Very High" at bounding box center [535, 216] width 367 height 15
click at [346, 179] on td "Guap Like Me (Guap Like Me) Open" at bounding box center [528, 182] width 401 height 34
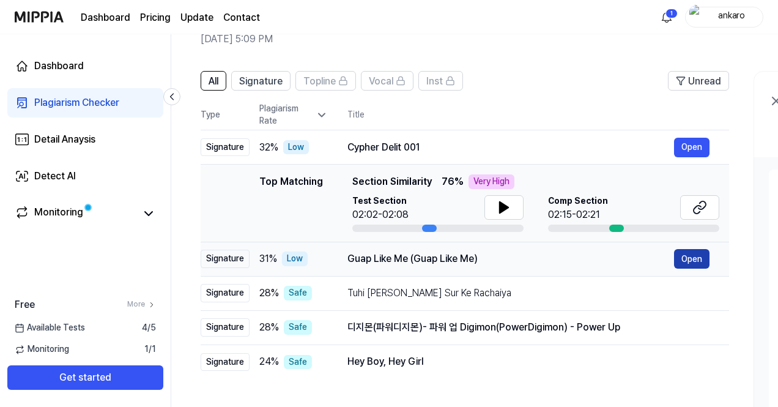
click at [695, 262] on button "Open" at bounding box center [691, 259] width 35 height 20
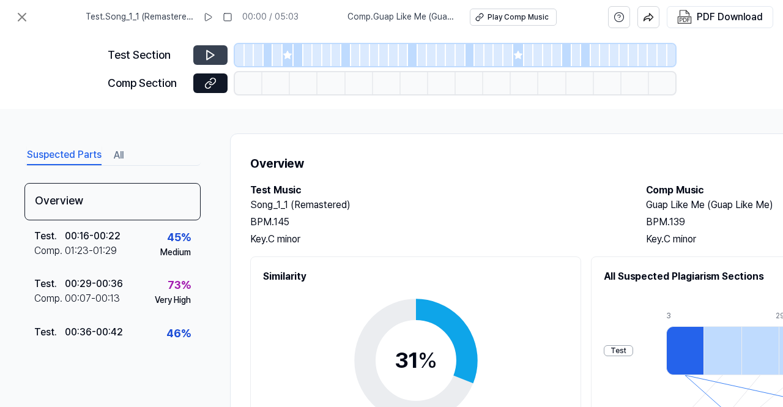
click at [206, 54] on icon at bounding box center [210, 55] width 12 height 12
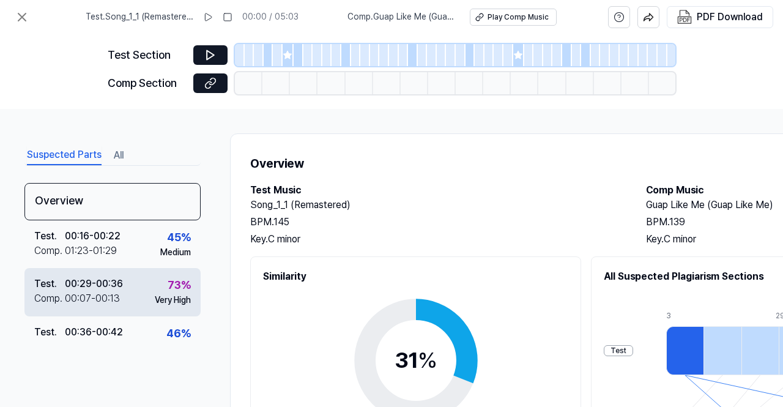
click at [138, 283] on div "Test . 00:29 - 00:36 Comp . 00:07 - 00:13 73 % Very High" at bounding box center [112, 292] width 176 height 48
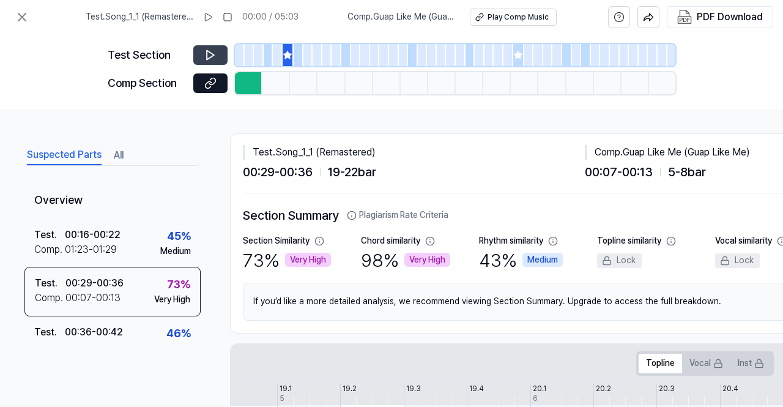
click at [208, 53] on icon at bounding box center [210, 55] width 12 height 12
click at [425, 258] on div "Very High" at bounding box center [427, 260] width 46 height 15
click at [389, 245] on div "Chord similarity" at bounding box center [390, 241] width 59 height 12
click at [367, 239] on div "Chord similarity" at bounding box center [390, 241] width 59 height 12
drag, startPoint x: 626, startPoint y: 147, endPoint x: 683, endPoint y: 153, distance: 57.8
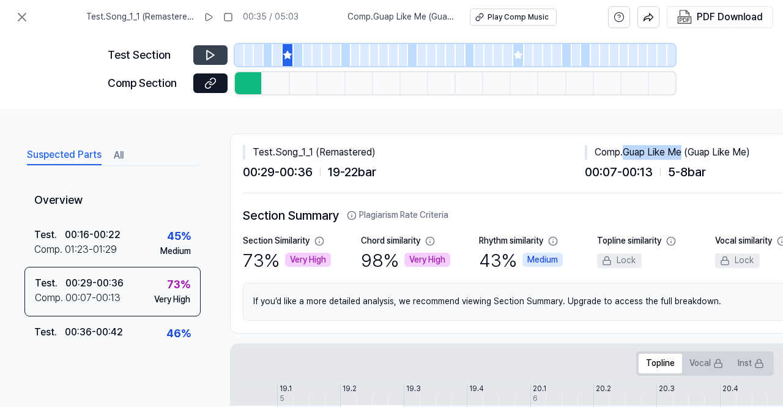
click at [683, 153] on div "Comp . Guap Like Me (Guap Like Me)" at bounding box center [756, 152] width 342 height 15
click at [224, 54] on button at bounding box center [210, 55] width 34 height 20
click at [121, 156] on button "All" at bounding box center [119, 156] width 10 height 20
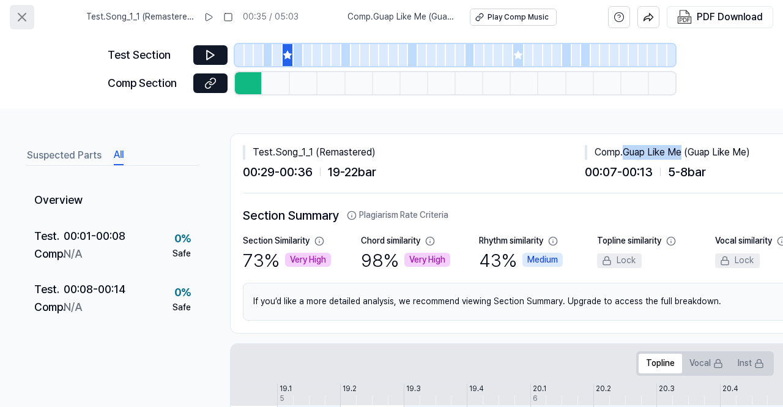
click at [27, 14] on icon at bounding box center [22, 17] width 15 height 15
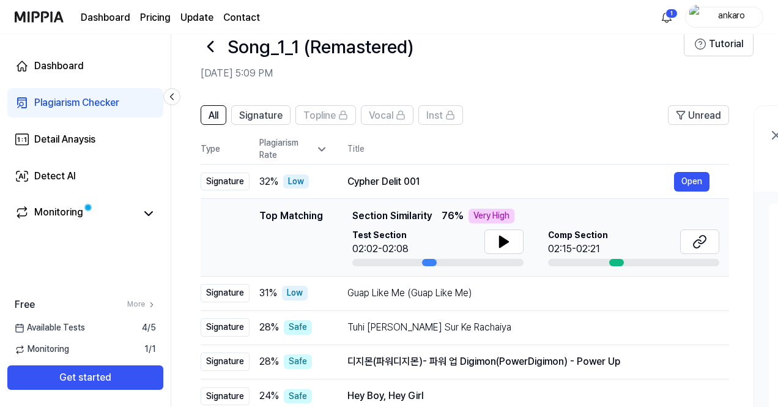
scroll to position [26, 0]
click at [353, 186] on div "Cypher Delit 001" at bounding box center [510, 182] width 327 height 15
click at [395, 186] on div "Cypher Delit 001" at bounding box center [510, 182] width 327 height 15
click at [315, 227] on div "Top Matching" at bounding box center [291, 237] width 64 height 57
click at [510, 154] on th "Title" at bounding box center [538, 149] width 382 height 29
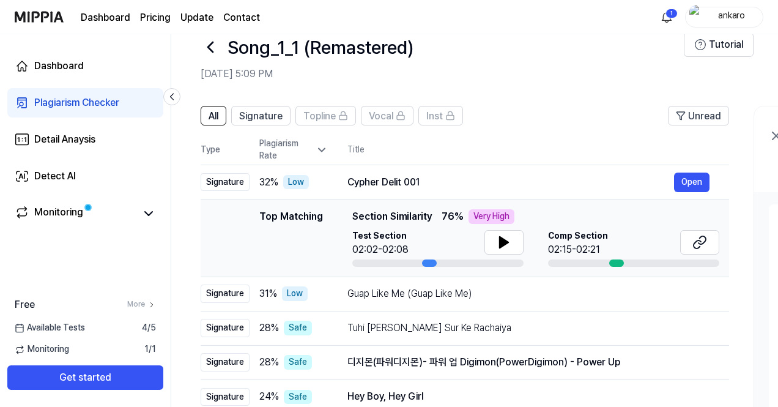
drag, startPoint x: 481, startPoint y: 150, endPoint x: 437, endPoint y: 147, distance: 43.5
click at [480, 150] on th "Title" at bounding box center [538, 149] width 382 height 29
click at [368, 157] on th "Title" at bounding box center [537, 149] width 382 height 29
click at [308, 150] on div "Plagiarism Rate" at bounding box center [292, 150] width 69 height 24
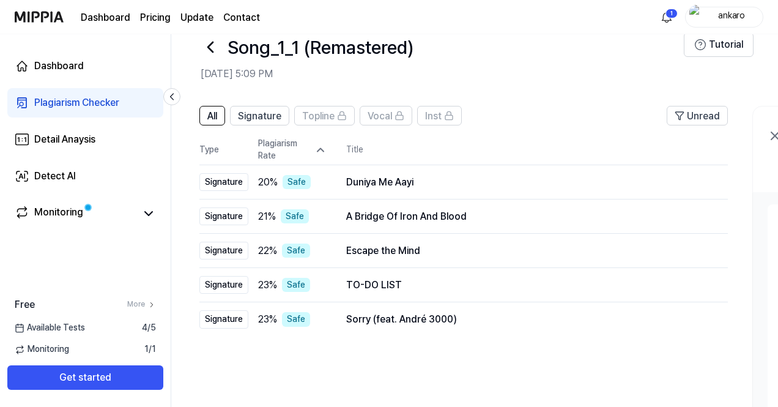
click at [317, 151] on icon at bounding box center [320, 150] width 6 height 3
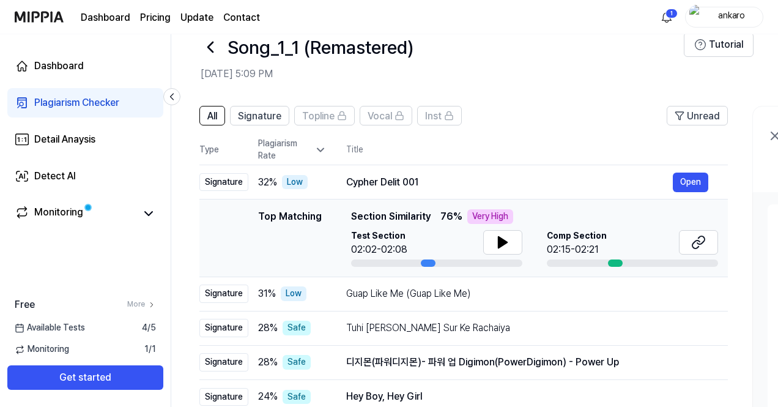
click at [317, 211] on div "Top Matching" at bounding box center [290, 237] width 64 height 57
click at [525, 242] on div "Test Section 02:02-02:08 Comp Section 02:15-02:21" at bounding box center [534, 248] width 367 height 37
click at [514, 242] on button at bounding box center [502, 242] width 39 height 24
click at [79, 212] on div "Monitoring" at bounding box center [58, 213] width 49 height 17
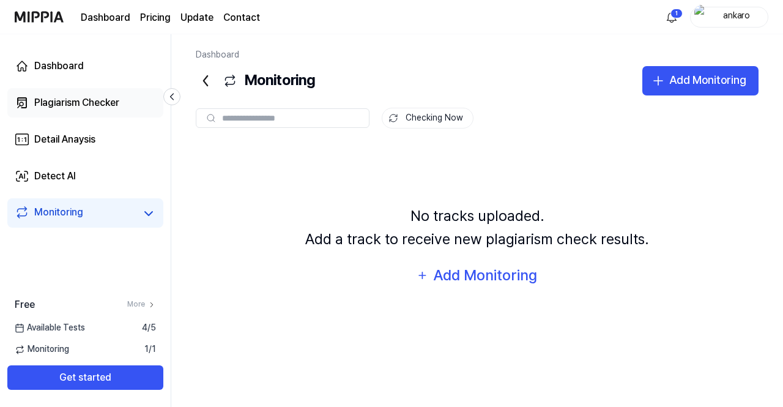
click at [92, 101] on div "Plagiarism Checker" at bounding box center [76, 102] width 85 height 15
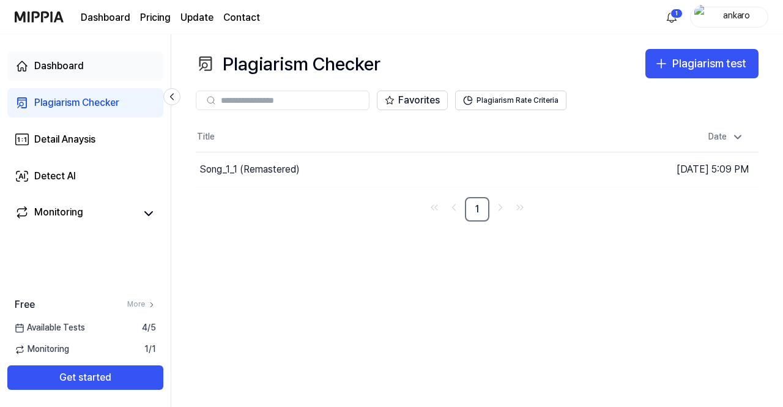
click at [95, 72] on link "Dashboard" at bounding box center [85, 65] width 156 height 29
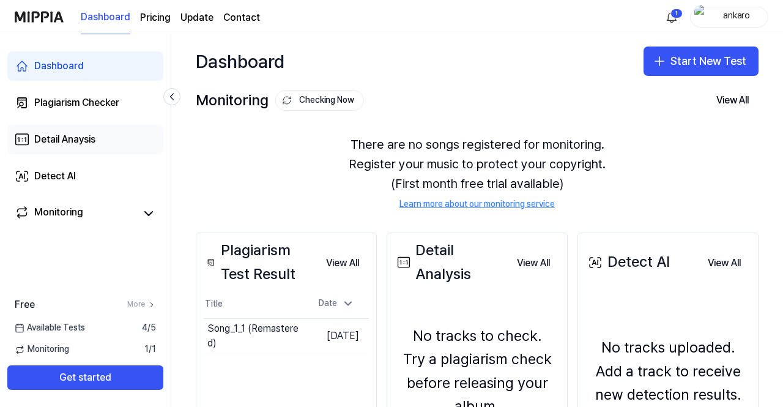
click at [98, 132] on link "Detail Anaysis" at bounding box center [85, 139] width 156 height 29
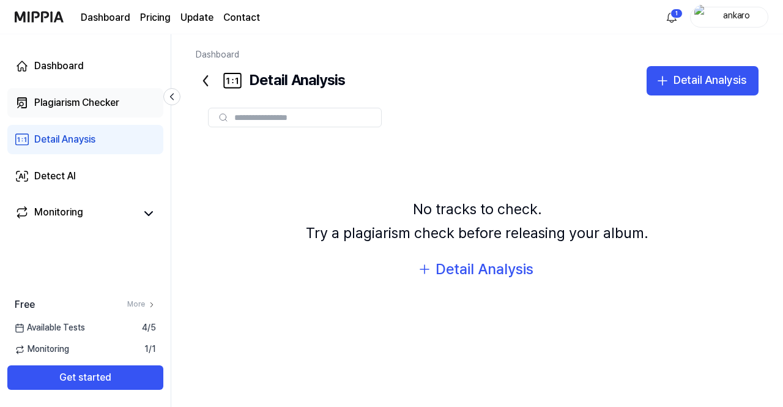
click at [102, 103] on div "Plagiarism Checker" at bounding box center [76, 102] width 85 height 15
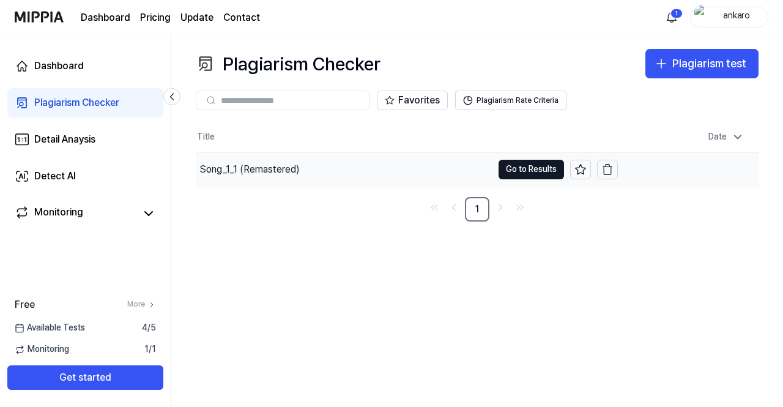
click at [228, 172] on div "Song_1_1 (Remastered)" at bounding box center [249, 169] width 100 height 15
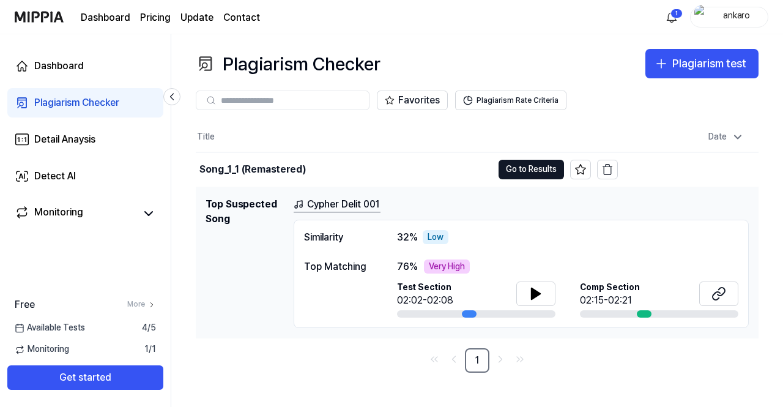
click at [643, 313] on div at bounding box center [644, 313] width 15 height 7
click at [552, 293] on button at bounding box center [535, 293] width 39 height 24
click at [331, 204] on link "Cypher Delit 001" at bounding box center [337, 204] width 87 height 15
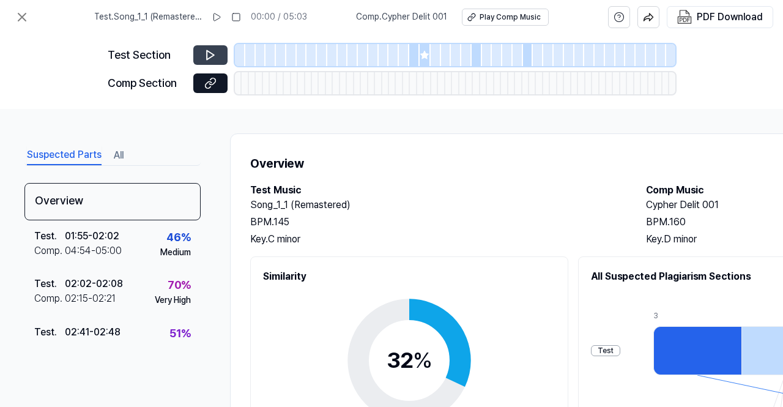
click at [219, 59] on button at bounding box center [210, 55] width 34 height 20
click at [202, 53] on button at bounding box center [210, 55] width 34 height 20
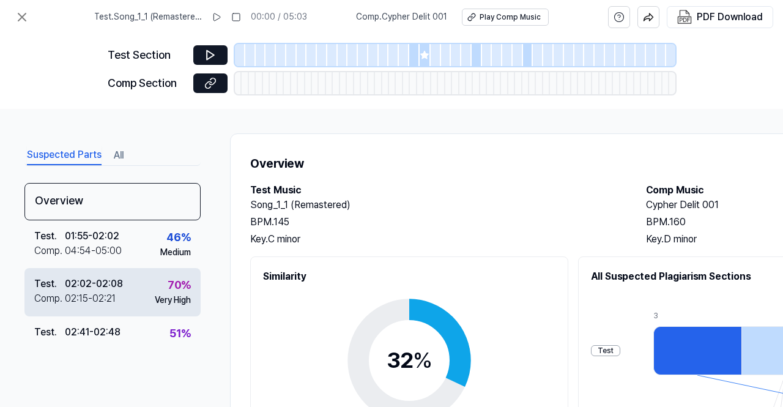
click at [121, 289] on div "02:02 - 02:08" at bounding box center [94, 283] width 58 height 15
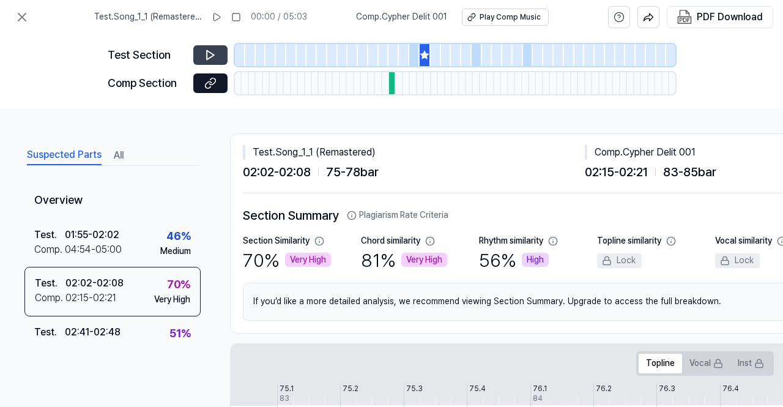
click at [225, 56] on button at bounding box center [210, 55] width 34 height 20
drag, startPoint x: 245, startPoint y: 214, endPoint x: 302, endPoint y: 213, distance: 56.3
click at [302, 213] on h2 "Section Summary Plagiarism Rate Criteria" at bounding box center [597, 216] width 708 height 20
click at [371, 212] on button "Plagiarism Rate Criteria" at bounding box center [398, 215] width 102 height 12
drag, startPoint x: 443, startPoint y: 212, endPoint x: 418, endPoint y: 212, distance: 25.1
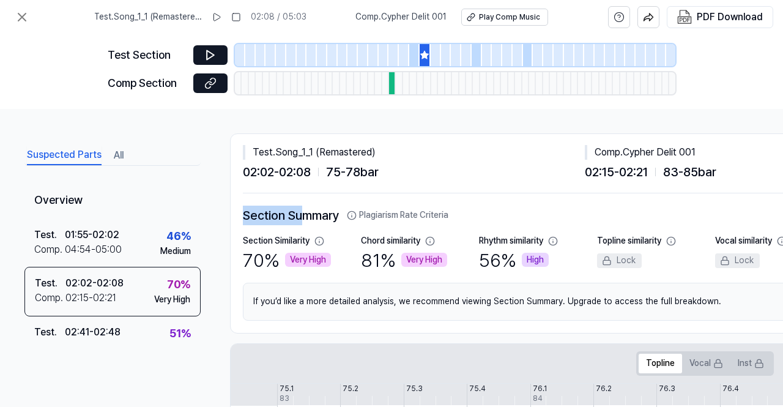
click at [418, 212] on button "Plagiarism Rate Criteria" at bounding box center [398, 215] width 102 height 12
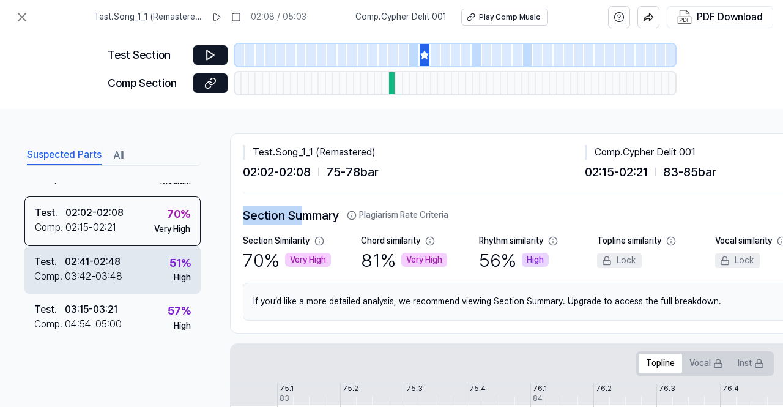
scroll to position [75, 0]
click at [132, 258] on div "Test . 02:41 - 02:48 Comp . 03:42 - 03:48 51 % High" at bounding box center [112, 270] width 176 height 48
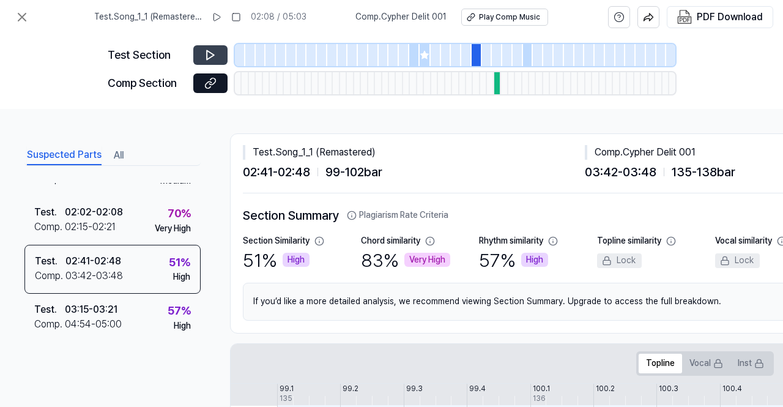
click at [216, 59] on icon at bounding box center [210, 55] width 12 height 12
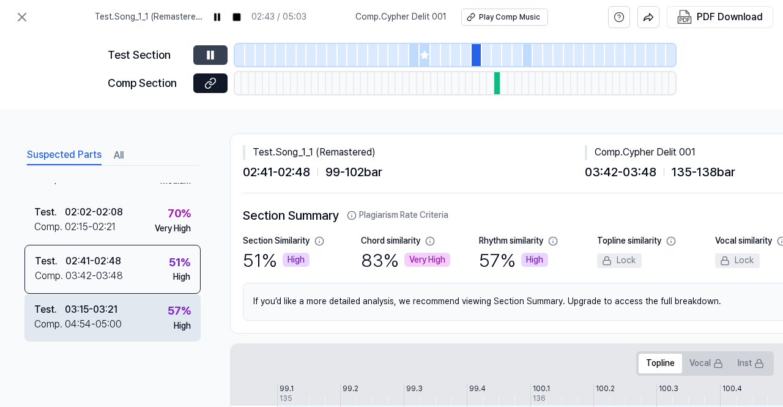
click at [127, 322] on div "Test . 03:15 - 03:21 Comp . 04:54 - 05:00 57 % High" at bounding box center [112, 318] width 176 height 48
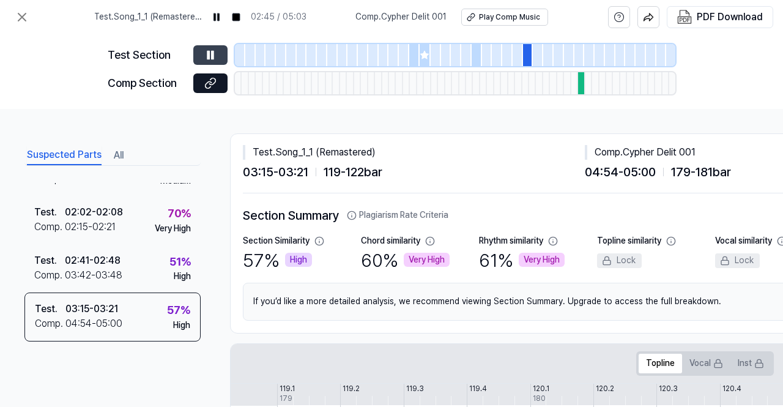
click at [580, 85] on div at bounding box center [581, 83] width 7 height 22
click at [209, 83] on icon at bounding box center [212, 81] width 6 height 7
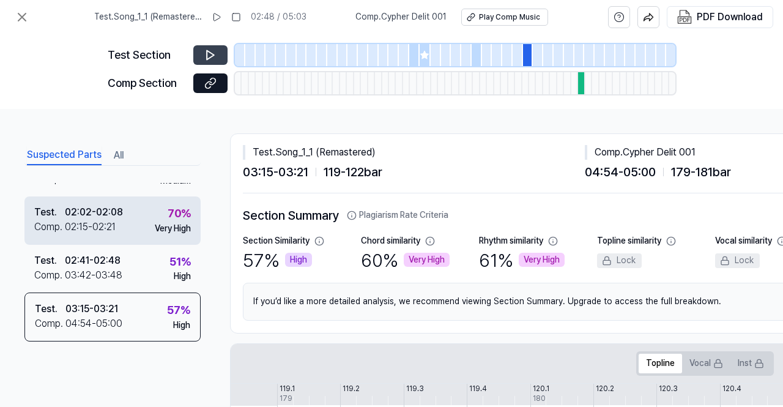
click at [126, 226] on div "Test . 02:02 - 02:08 Comp . 02:15 - 02:21 70 % Very High" at bounding box center [112, 220] width 176 height 48
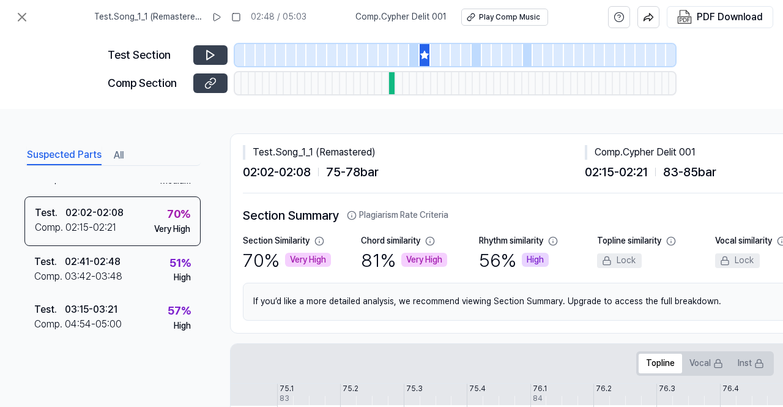
click at [206, 79] on icon at bounding box center [210, 83] width 12 height 12
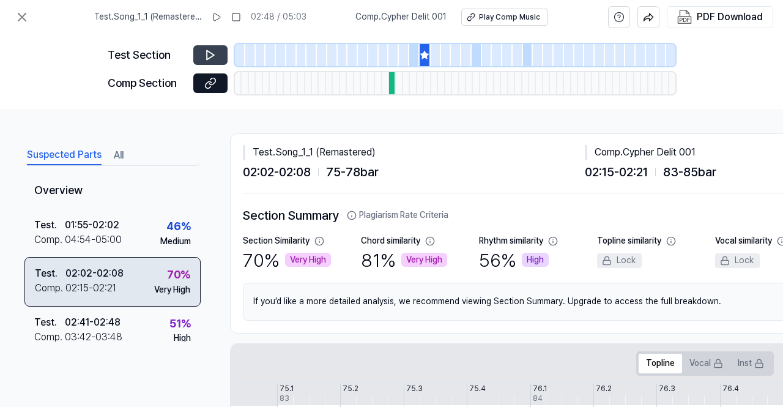
scroll to position [0, 0]
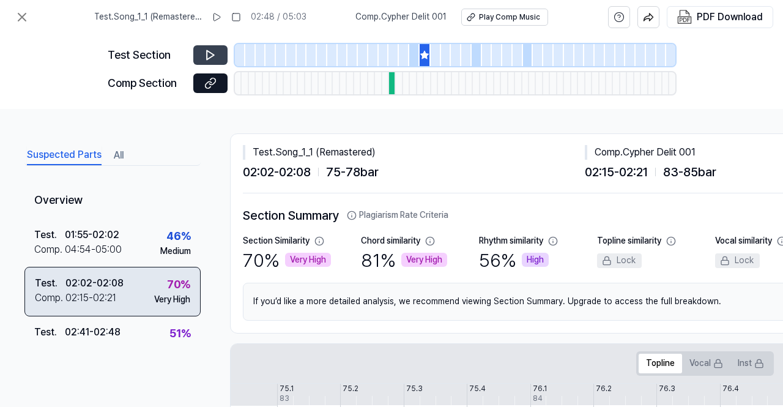
click at [137, 291] on div "Test . 02:02 - 02:08 Comp . 02:15 - 02:21 70 % Very High" at bounding box center [112, 291] width 176 height 49
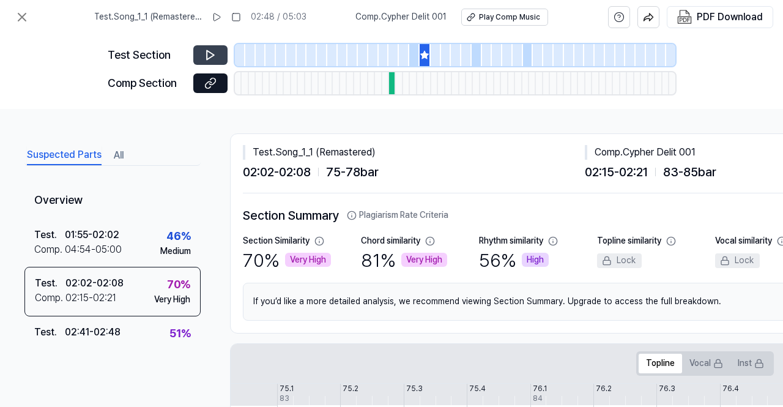
click at [197, 56] on button at bounding box center [210, 55] width 34 height 20
click at [198, 56] on button at bounding box center [210, 55] width 34 height 20
click at [179, 9] on div "Test . Song_1_1 (Remastered) 02:02 / 05:03" at bounding box center [201, 17] width 212 height 20
click at [24, 18] on icon at bounding box center [22, 17] width 15 height 15
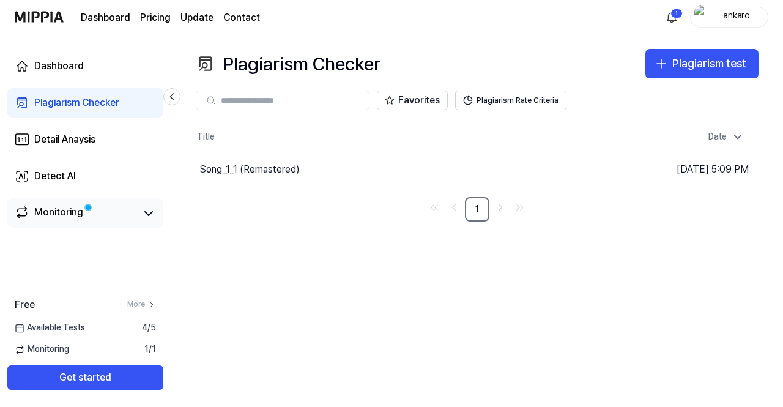
click at [103, 206] on link "Monitoring" at bounding box center [76, 213] width 122 height 17
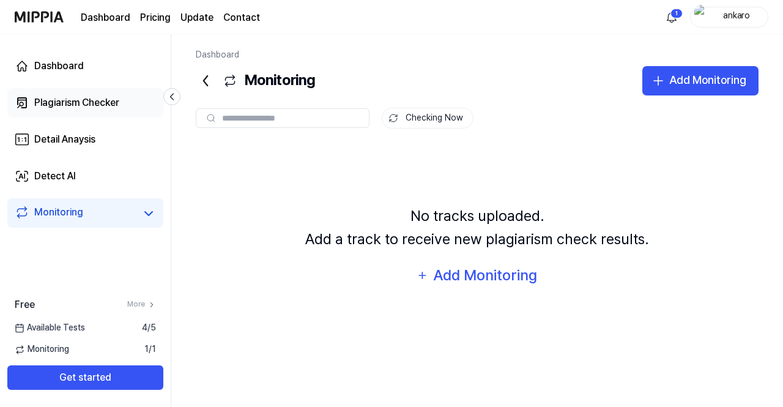
click at [90, 101] on div "Plagiarism Checker" at bounding box center [76, 102] width 85 height 15
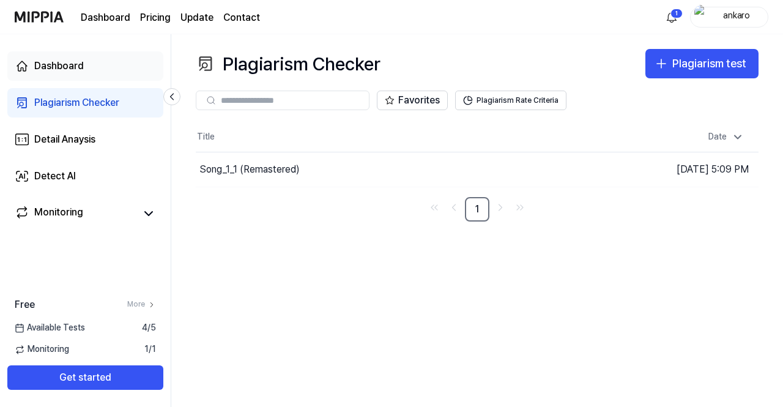
click at [86, 61] on link "Dashboard" at bounding box center [85, 65] width 156 height 29
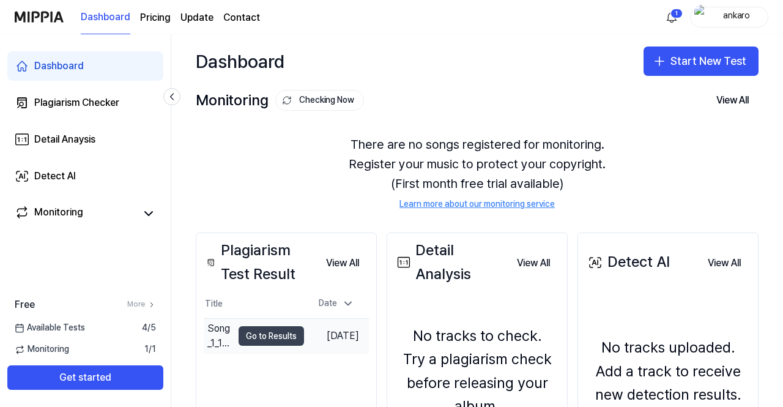
click at [270, 330] on button "Go to Results" at bounding box center [271, 336] width 65 height 20
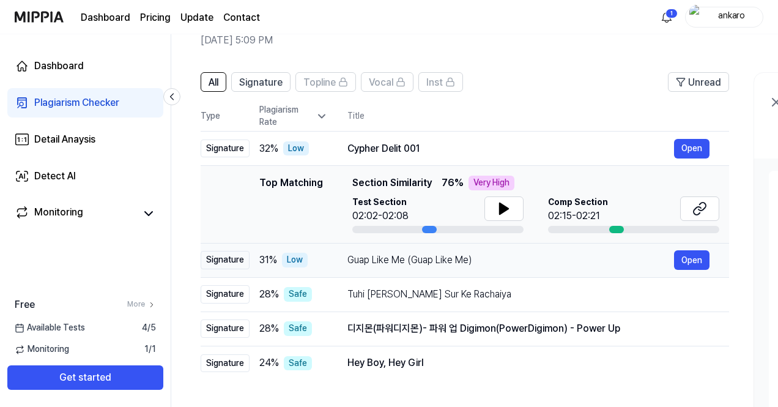
scroll to position [61, 0]
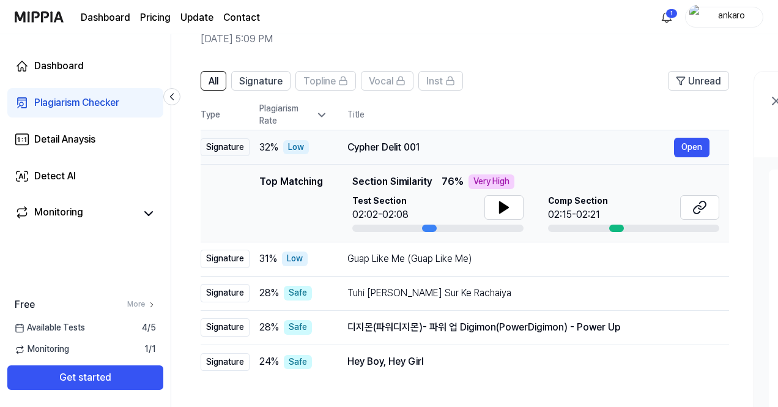
click at [542, 155] on div "Cypher Delit 001 Open" at bounding box center [528, 148] width 362 height 20
click at [535, 147] on div "Cypher Delit 001" at bounding box center [510, 147] width 327 height 15
click at [459, 252] on div "Guap Like Me (Guap Like Me)" at bounding box center [510, 258] width 327 height 15
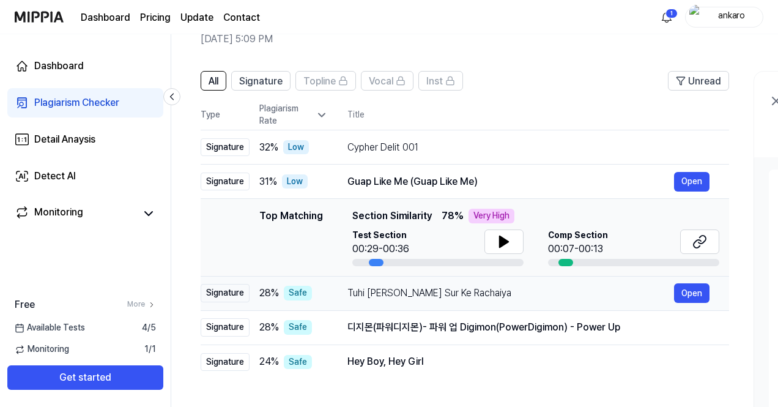
click at [410, 299] on div "Tuhi [PERSON_NAME] Sur Ke Rachaiya" at bounding box center [510, 293] width 327 height 15
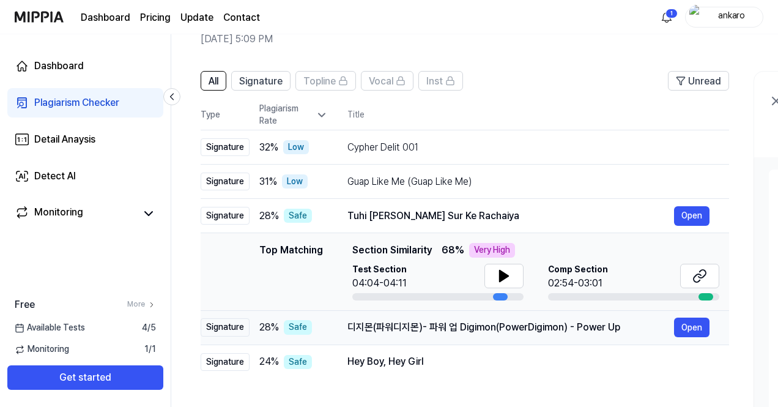
click at [414, 332] on div "디지몬(파워디지몬)- 파워 업 Digimon(PowerDigimon) - Power Up" at bounding box center [510, 327] width 327 height 15
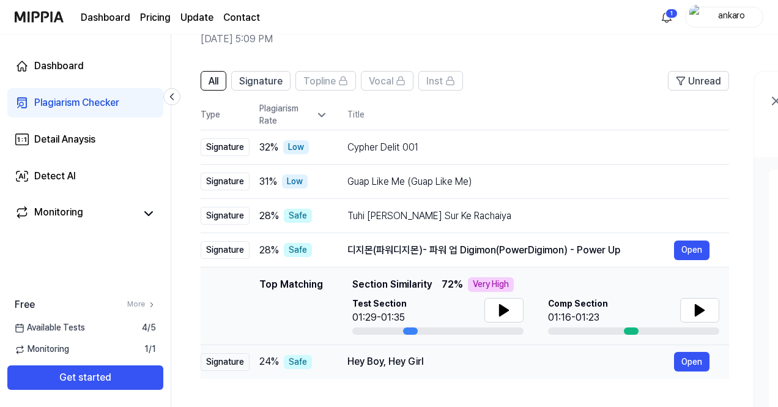
click at [400, 370] on div "Hey Boy, Hey Girl Open" at bounding box center [528, 362] width 362 height 20
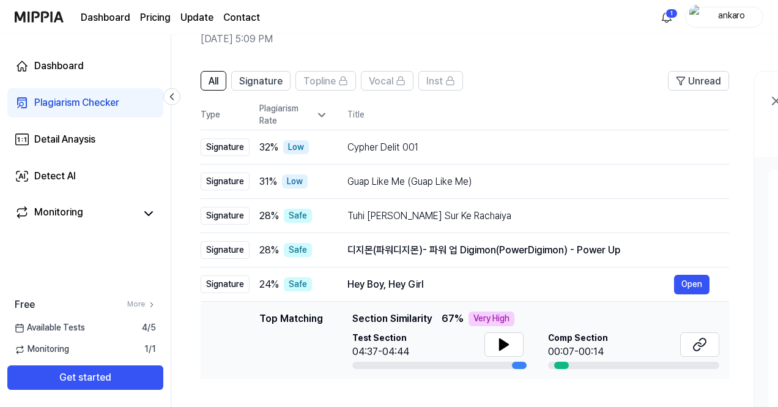
click at [179, 264] on div "All Signature Topline Vocal Inst Unread All Signature Topline Vocal Inst Type P…" at bounding box center [664, 307] width 986 height 497
click at [322, 108] on div "Plagiarism Rate" at bounding box center [293, 115] width 69 height 24
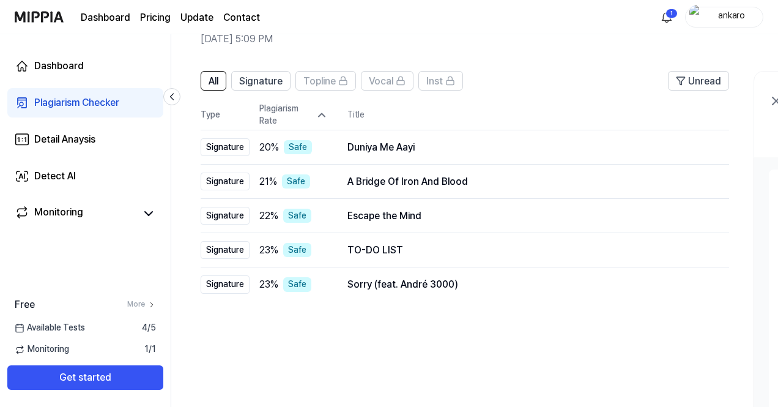
click at [322, 115] on icon at bounding box center [322, 115] width 12 height 12
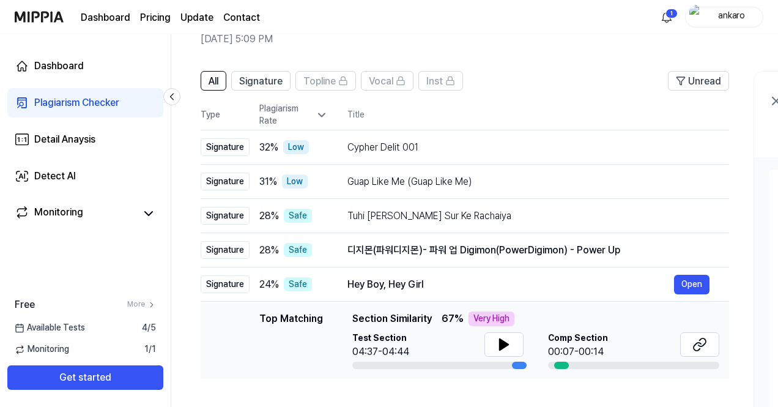
click at [322, 115] on icon at bounding box center [322, 115] width 6 height 3
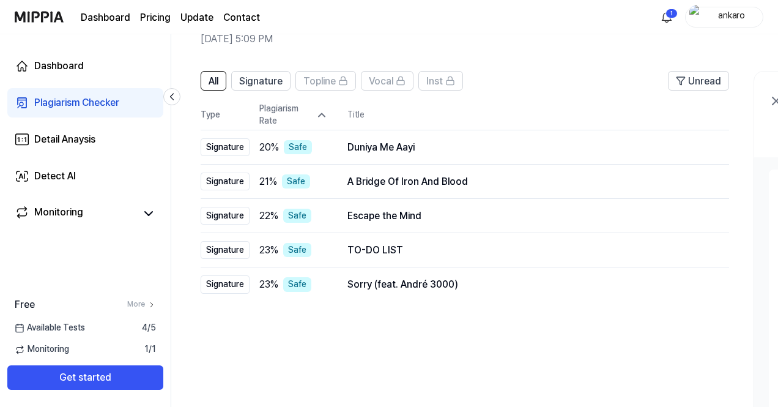
click at [322, 115] on icon at bounding box center [322, 115] width 6 height 3
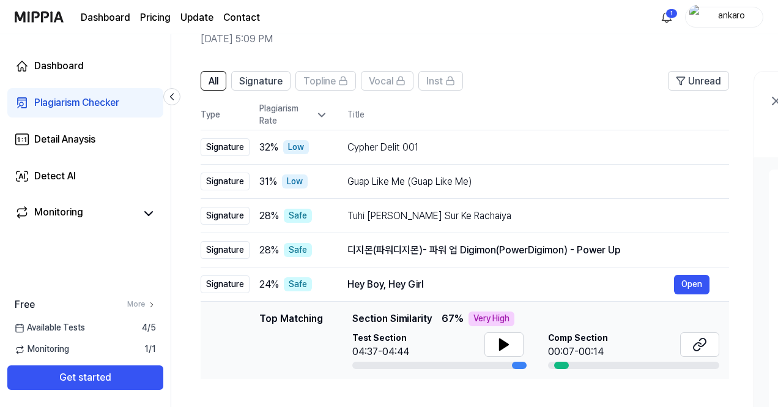
click at [322, 115] on icon at bounding box center [322, 115] width 6 height 3
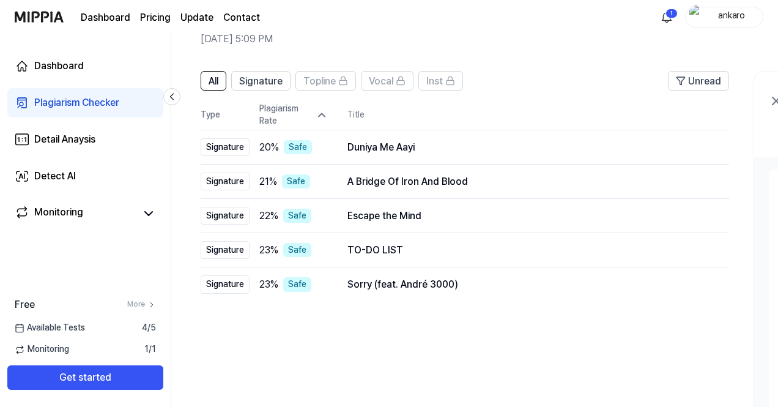
click at [322, 115] on icon at bounding box center [322, 115] width 6 height 3
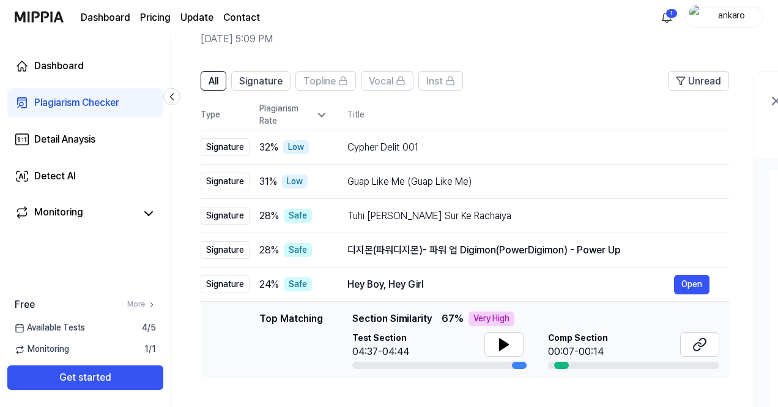
click at [322, 115] on icon at bounding box center [322, 115] width 6 height 3
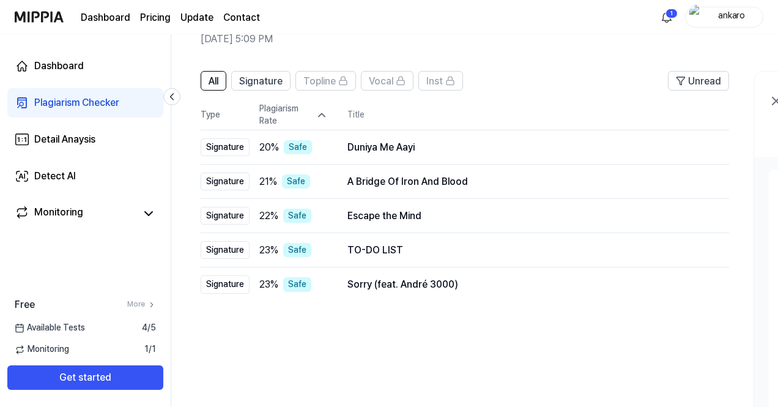
click at [322, 115] on icon at bounding box center [322, 115] width 6 height 3
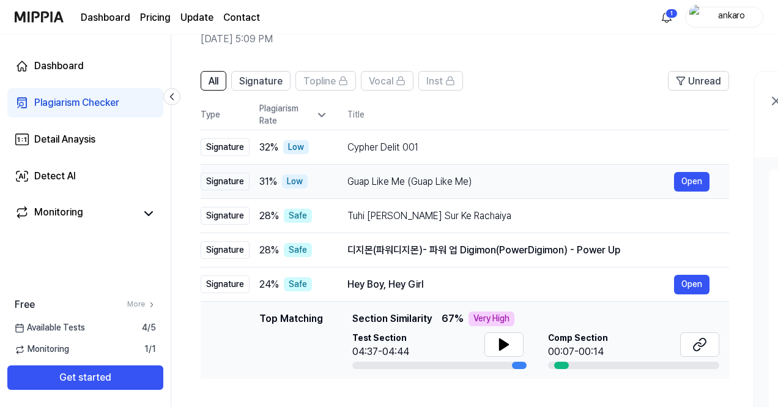
drag, startPoint x: 350, startPoint y: 182, endPoint x: 400, endPoint y: 184, distance: 50.2
click at [400, 184] on div "Guap Like Me (Guap Like Me)" at bounding box center [510, 181] width 327 height 15
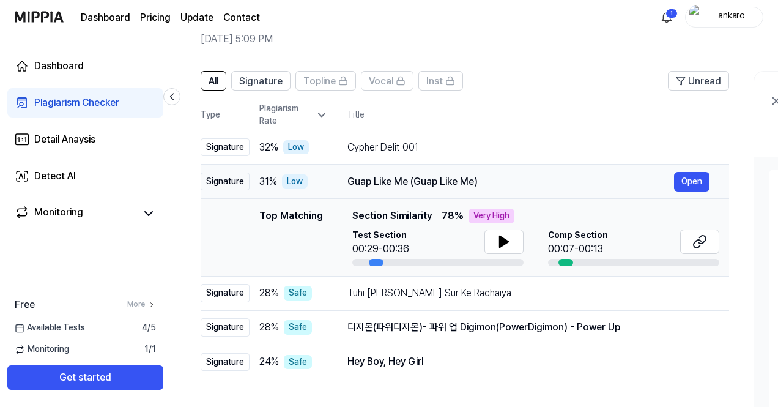
drag, startPoint x: 418, startPoint y: 182, endPoint x: 440, endPoint y: 183, distance: 22.1
click at [440, 183] on div "Guap Like Me (Guap Like Me)" at bounding box center [510, 181] width 327 height 15
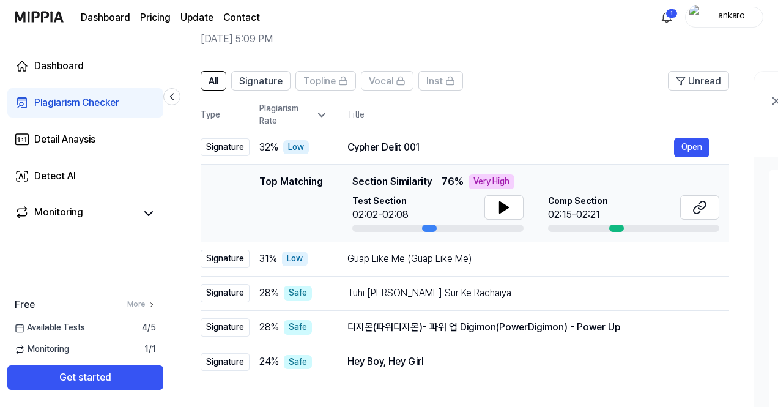
click at [321, 192] on div "Top Matching" at bounding box center [291, 202] width 64 height 57
drag, startPoint x: 355, startPoint y: 182, endPoint x: 406, endPoint y: 182, distance: 50.8
click at [406, 182] on span "Section Similarity" at bounding box center [392, 181] width 80 height 15
click at [690, 152] on button "Open" at bounding box center [691, 148] width 35 height 20
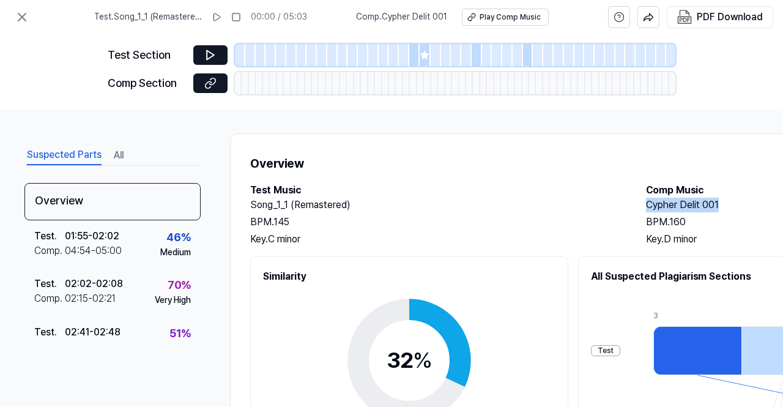
drag, startPoint x: 647, startPoint y: 203, endPoint x: 724, endPoint y: 201, distance: 77.7
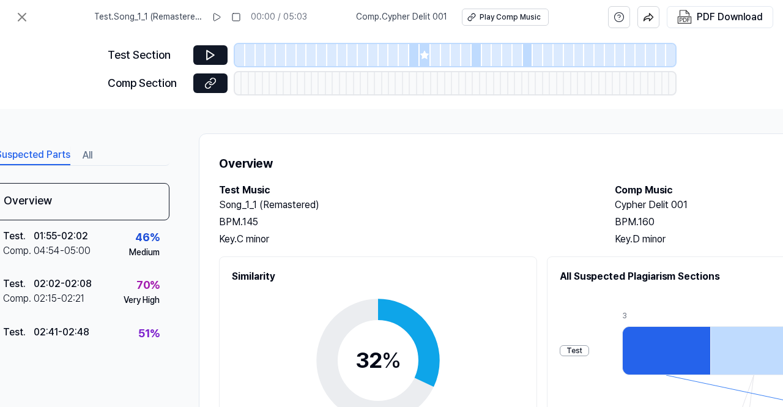
drag, startPoint x: 598, startPoint y: 225, endPoint x: 677, endPoint y: 224, distance: 78.9
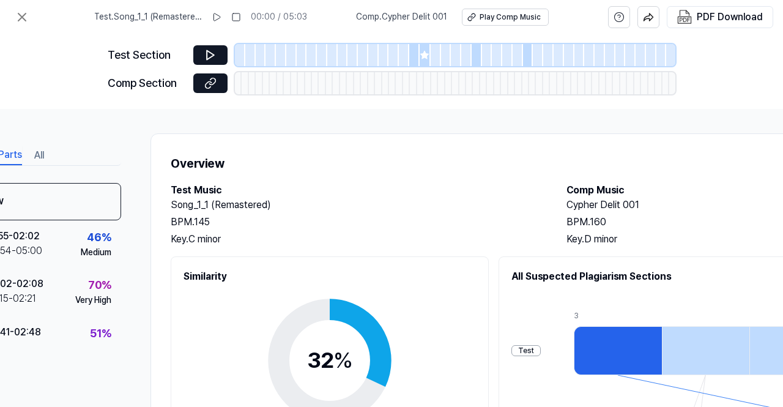
drag, startPoint x: 677, startPoint y: 224, endPoint x: 760, endPoint y: 210, distance: 84.3
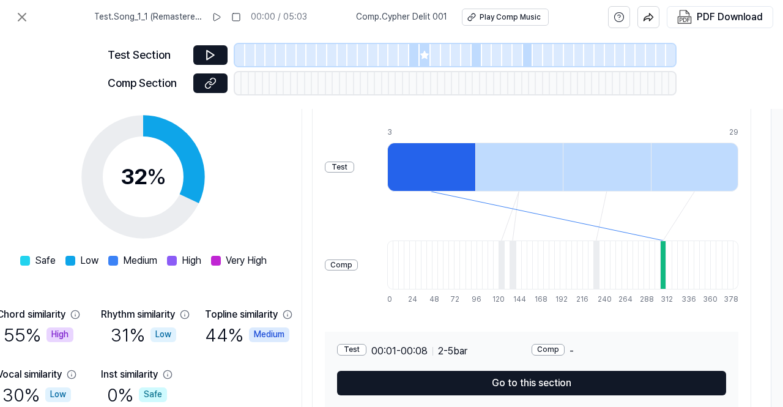
scroll to position [184, 284]
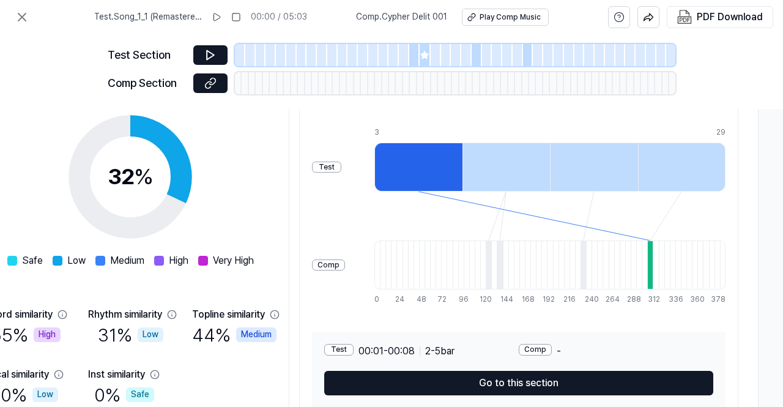
drag, startPoint x: 522, startPoint y: 315, endPoint x: 661, endPoint y: 313, distance: 139.5
click at [426, 172] on div at bounding box center [418, 167] width 88 height 49
click at [341, 168] on div "Test" at bounding box center [326, 167] width 29 height 12
click at [334, 269] on div "Comp" at bounding box center [328, 265] width 33 height 12
click at [336, 265] on div "Comp" at bounding box center [328, 265] width 33 height 12
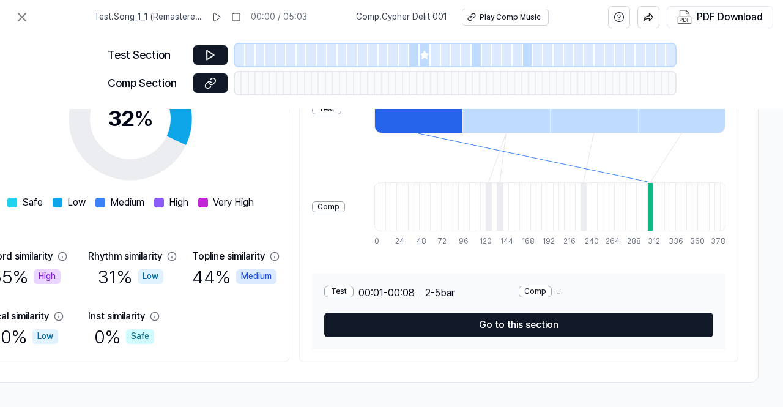
scroll to position [139, 284]
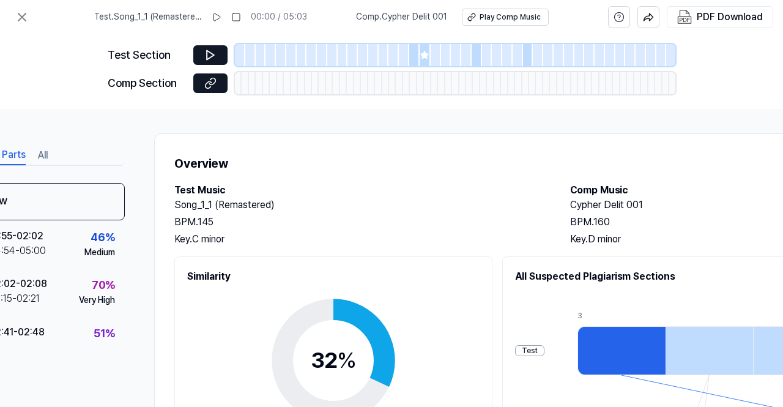
drag, startPoint x: 260, startPoint y: 283, endPoint x: 201, endPoint y: 286, distance: 59.4
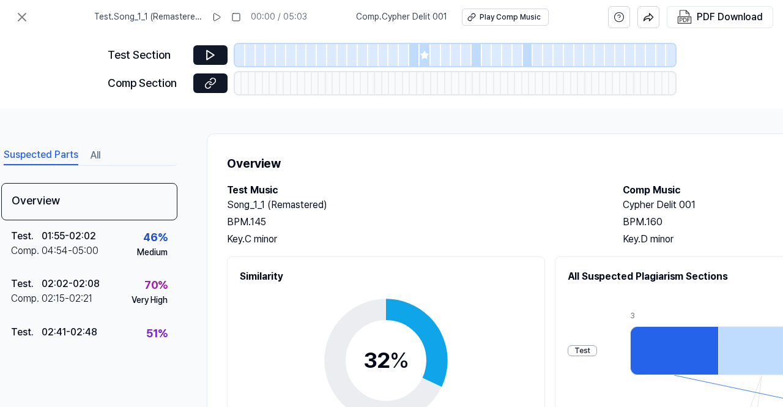
scroll to position [0, 0]
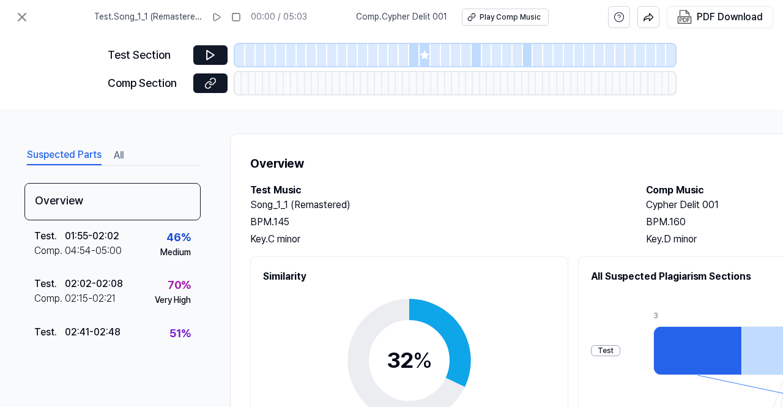
drag, startPoint x: 379, startPoint y: 206, endPoint x: 247, endPoint y: 214, distance: 131.8
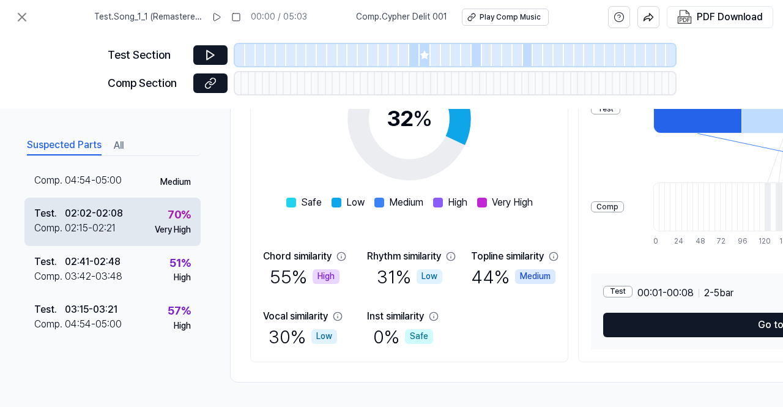
scroll to position [75, 0]
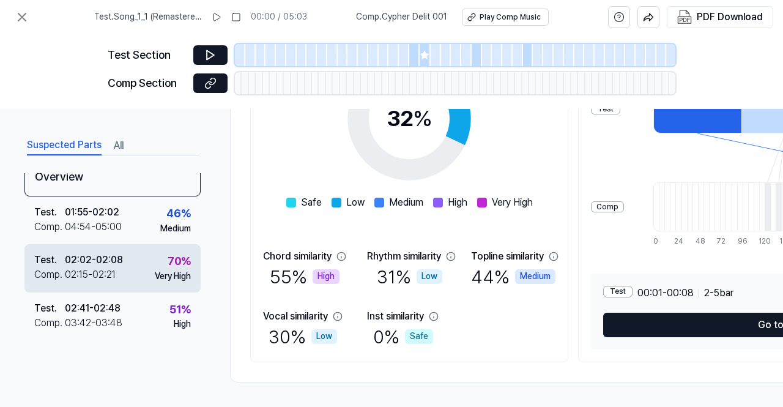
click at [131, 269] on div "Test . 02:02 - 02:08 Comp . 02:15 - 02:21 70 % Very High" at bounding box center [112, 268] width 176 height 48
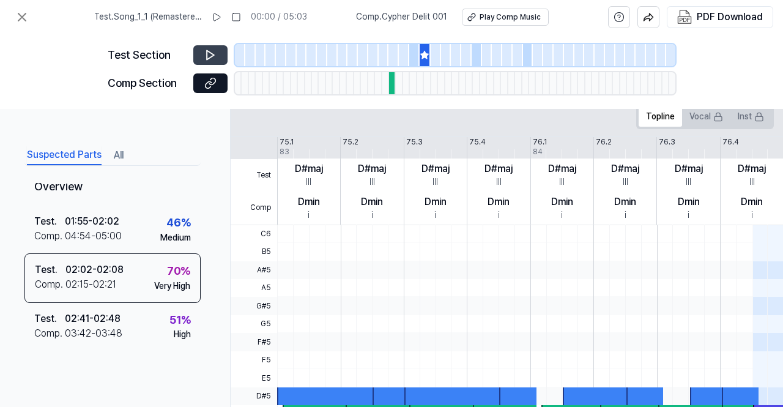
click at [209, 57] on icon at bounding box center [210, 55] width 12 height 12
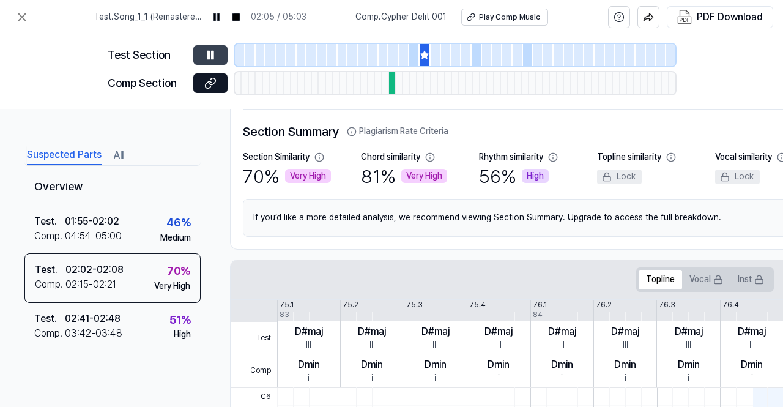
scroll to position [70, 0]
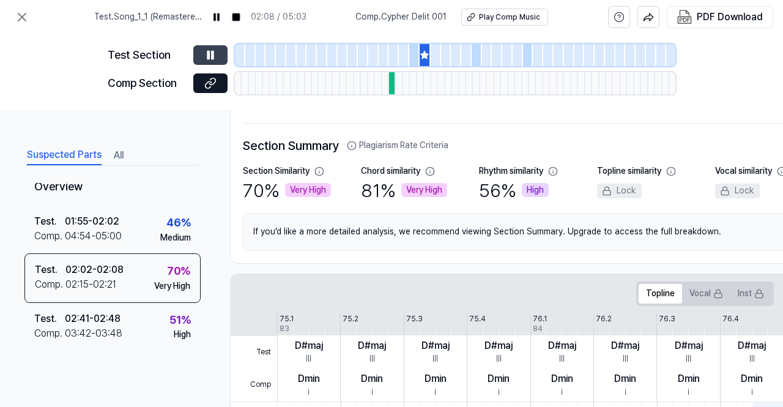
click at [213, 53] on icon at bounding box center [213, 55] width 2 height 8
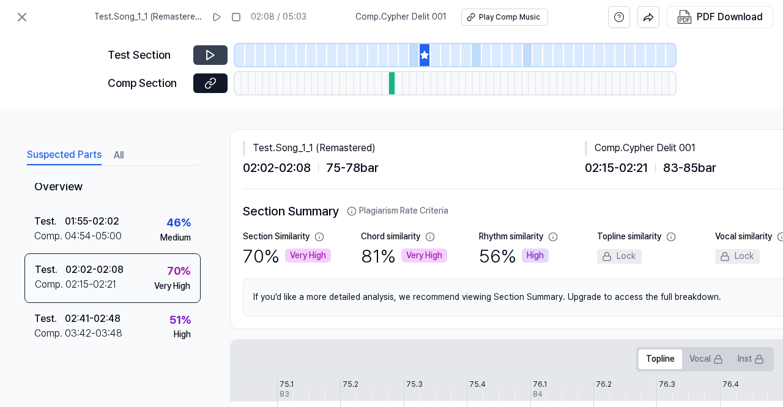
scroll to position [0, 0]
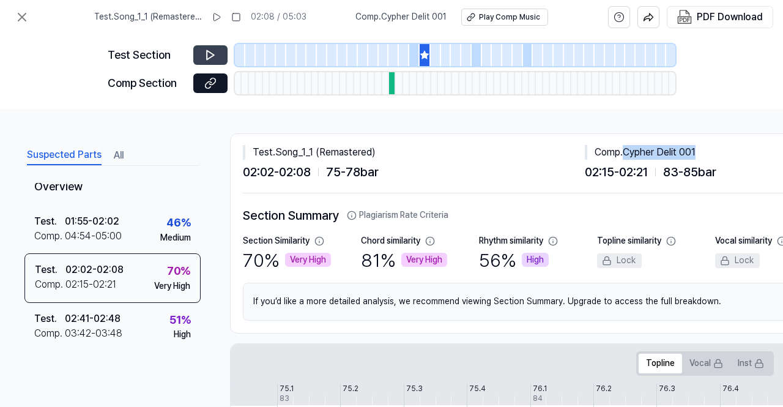
drag, startPoint x: 626, startPoint y: 152, endPoint x: 703, endPoint y: 154, distance: 77.1
click at [703, 154] on div "Comp . Cypher Delit 001" at bounding box center [756, 152] width 342 height 15
